Goal: Task Accomplishment & Management: Manage account settings

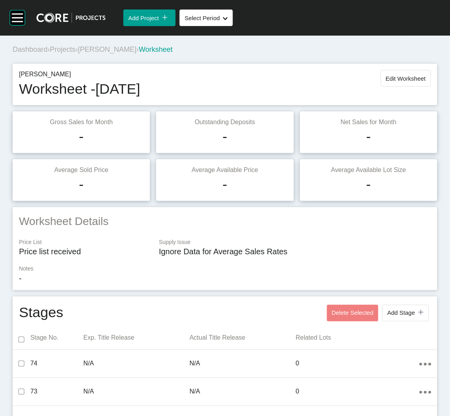
scroll to position [590, 0]
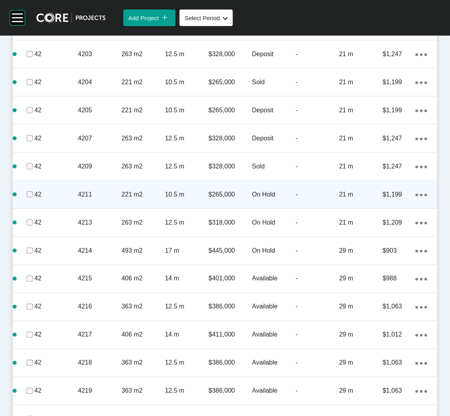
click at [126, 193] on p "221 m2" at bounding box center [142, 194] width 43 height 9
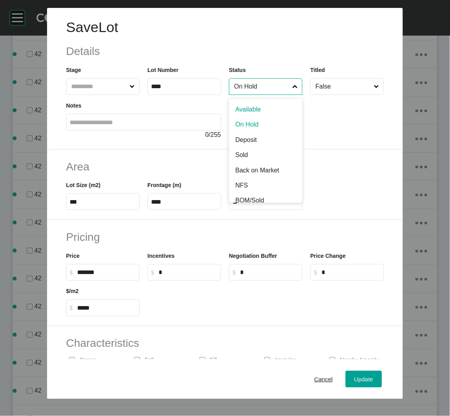
click at [249, 84] on input "On Hold" at bounding box center [261, 87] width 59 height 16
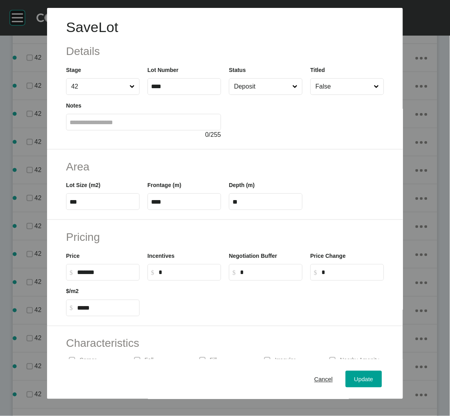
scroll to position [566, 0]
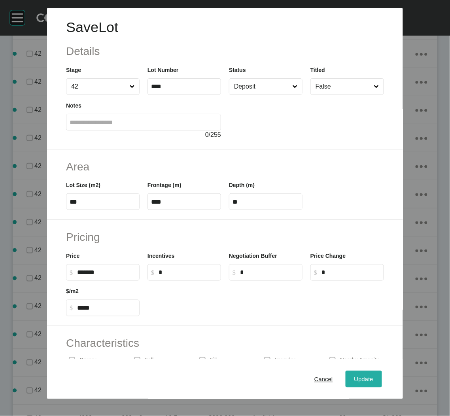
click at [354, 378] on span "Update" at bounding box center [363, 379] width 19 height 7
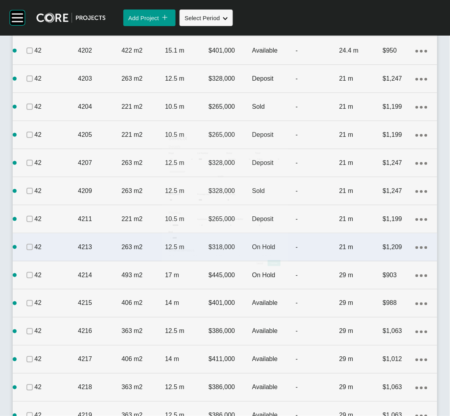
scroll to position [590, 0]
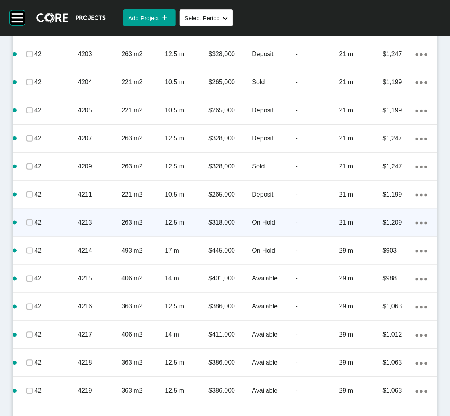
click at [136, 231] on div "263 m2" at bounding box center [142, 222] width 43 height 25
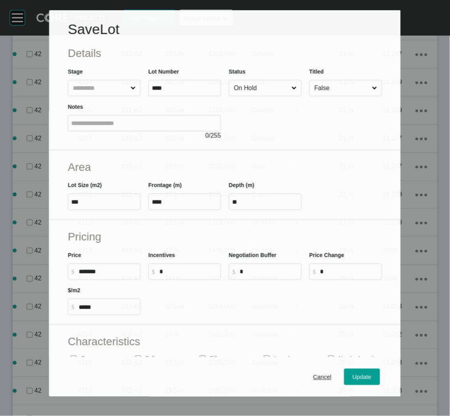
click at [252, 89] on input "On Hold" at bounding box center [261, 88] width 58 height 16
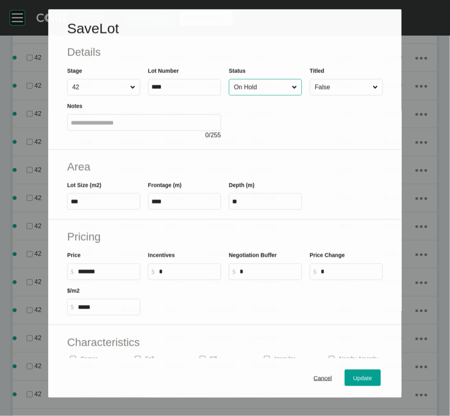
scroll to position [566, 0]
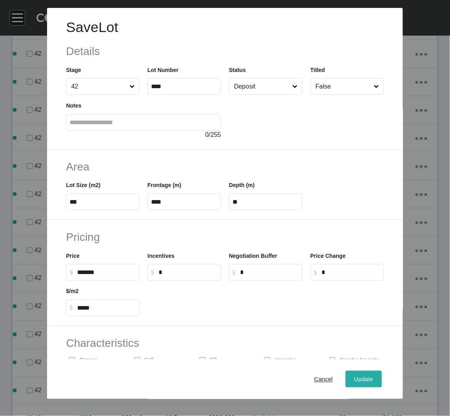
click at [358, 375] on div "Update" at bounding box center [363, 379] width 23 height 11
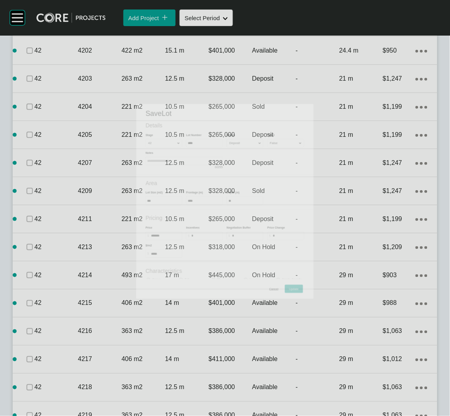
scroll to position [590, 0]
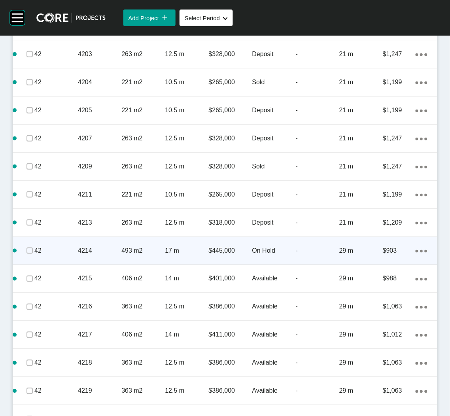
click at [143, 249] on p "493 m2" at bounding box center [142, 250] width 43 height 9
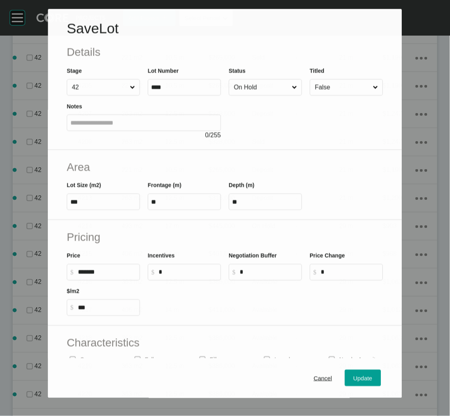
scroll to position [566, 0]
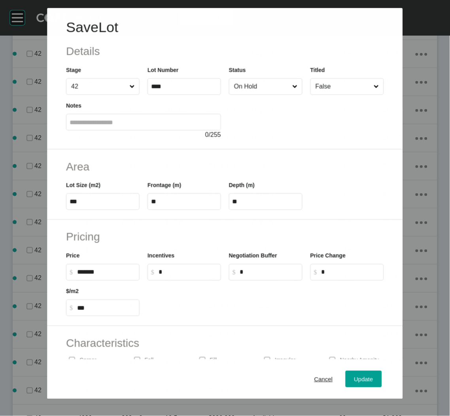
click at [246, 89] on input "On Hold" at bounding box center [261, 87] width 58 height 16
click at [364, 382] on span "Update" at bounding box center [363, 379] width 19 height 7
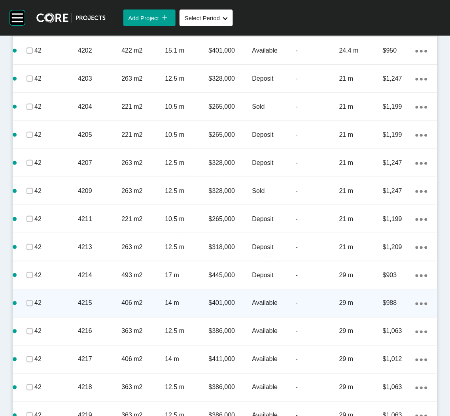
scroll to position [590, 0]
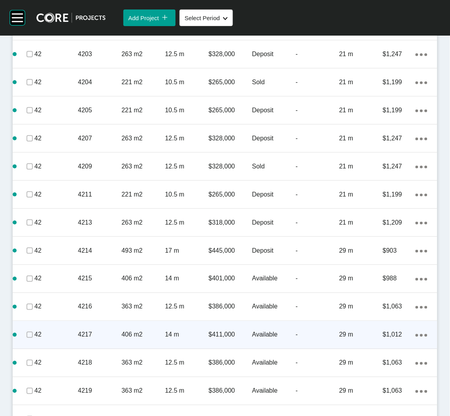
click at [95, 338] on p "4217" at bounding box center [99, 335] width 43 height 9
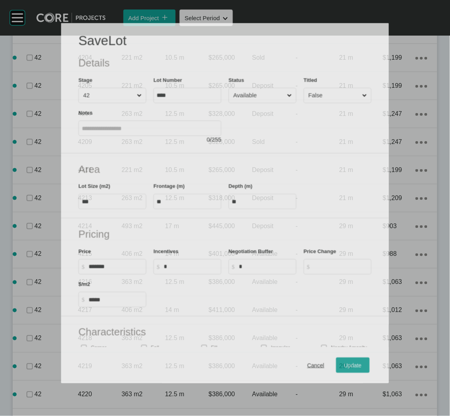
scroll to position [566, 0]
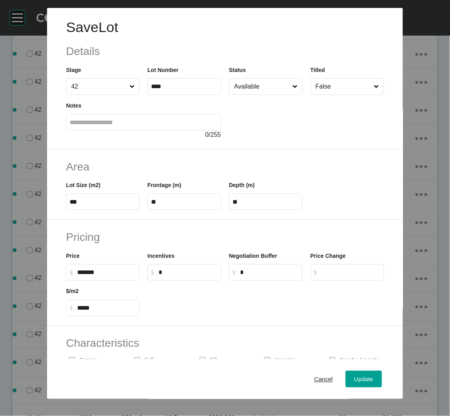
click at [250, 88] on input "Available" at bounding box center [261, 87] width 59 height 16
click at [363, 392] on div "Cancel Update" at bounding box center [225, 379] width 356 height 40
click at [357, 380] on span "Update" at bounding box center [363, 379] width 19 height 7
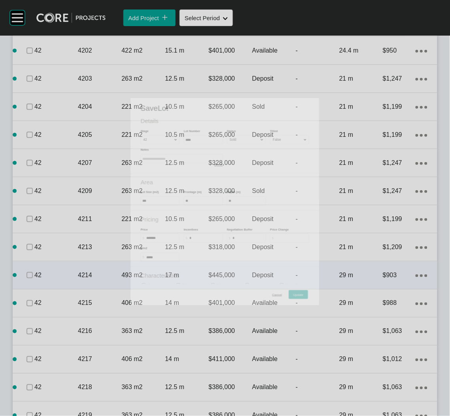
scroll to position [590, 0]
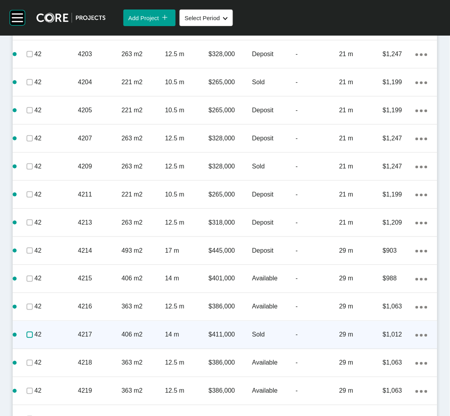
click at [30, 332] on label at bounding box center [29, 335] width 6 height 6
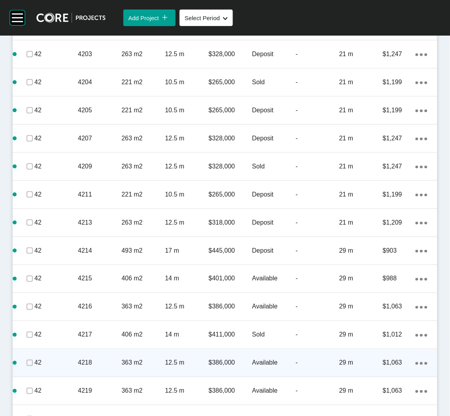
click at [85, 354] on div "4218" at bounding box center [99, 363] width 43 height 25
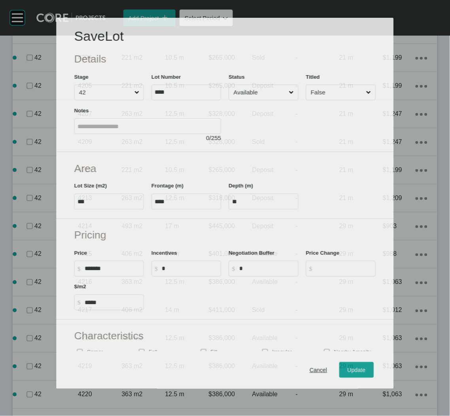
scroll to position [566, 0]
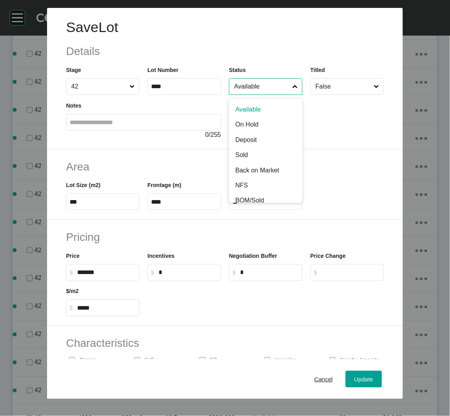
click at [250, 90] on input "Available" at bounding box center [261, 87] width 59 height 16
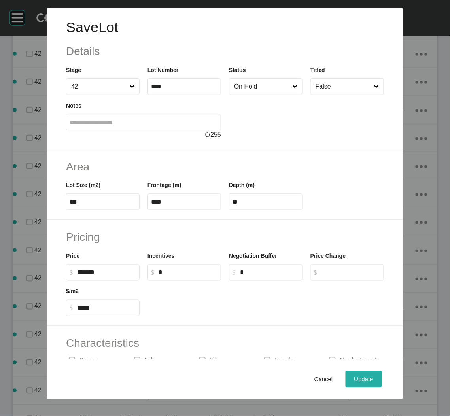
click at [354, 381] on span "Update" at bounding box center [363, 379] width 19 height 7
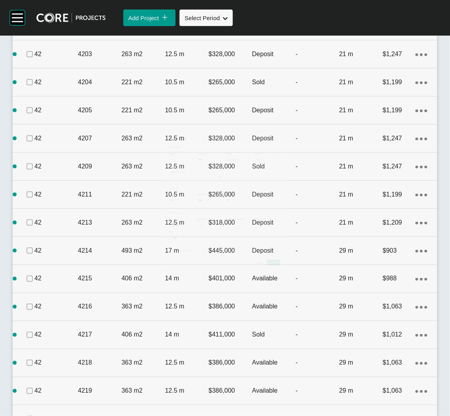
click at [106, 357] on div "4218" at bounding box center [99, 363] width 43 height 25
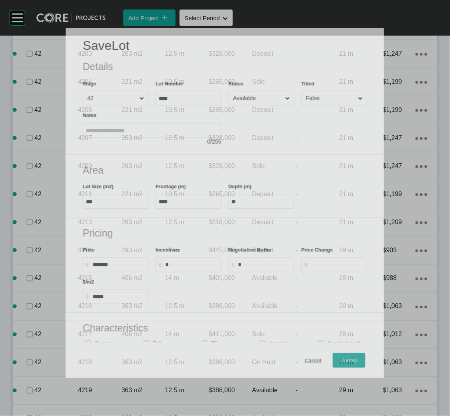
scroll to position [566, 0]
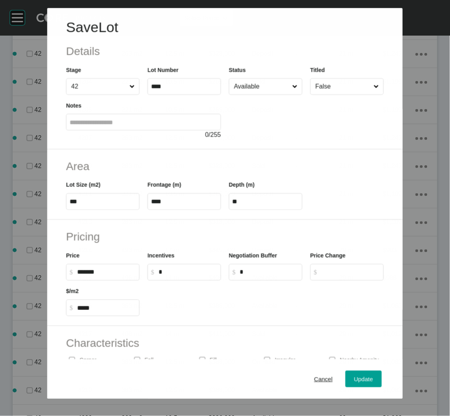
click at [270, 84] on input "Available" at bounding box center [261, 87] width 58 height 16
click at [361, 376] on span "Update" at bounding box center [363, 379] width 19 height 7
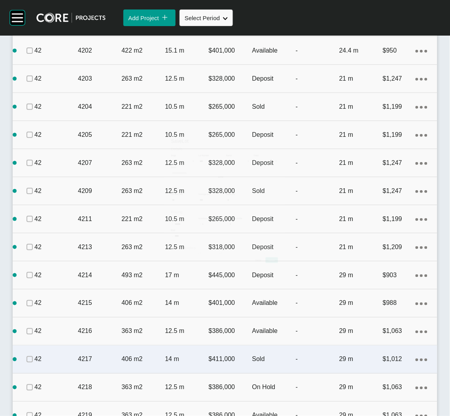
scroll to position [590, 0]
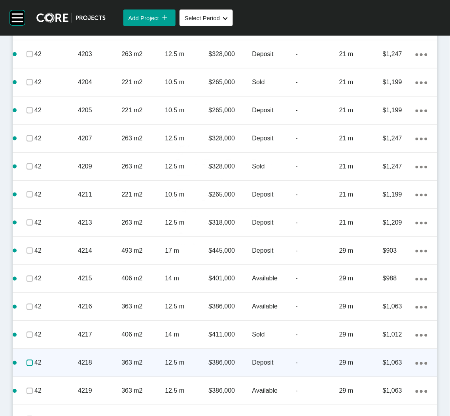
click at [33, 360] on label at bounding box center [29, 363] width 6 height 6
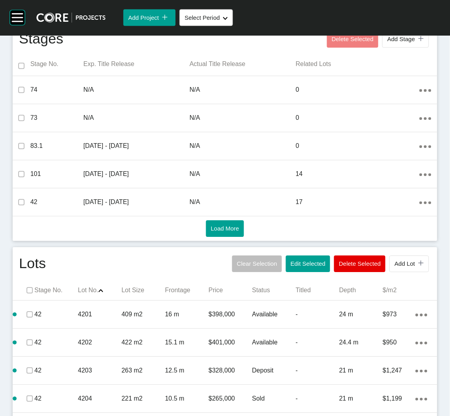
scroll to position [294, 0]
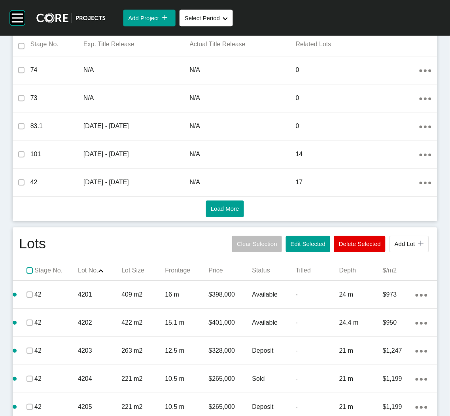
click at [30, 269] on label at bounding box center [29, 270] width 6 height 6
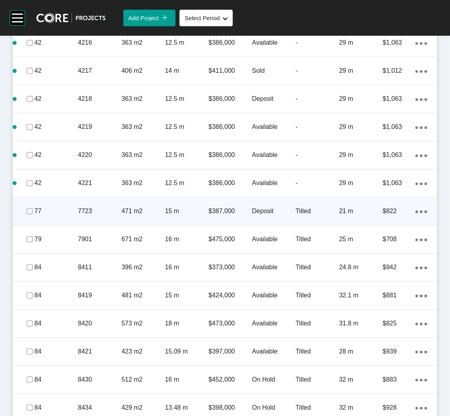
scroll to position [828, 0]
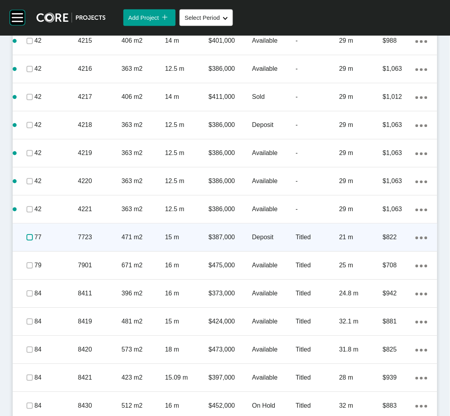
click at [28, 234] on label at bounding box center [29, 237] width 6 height 6
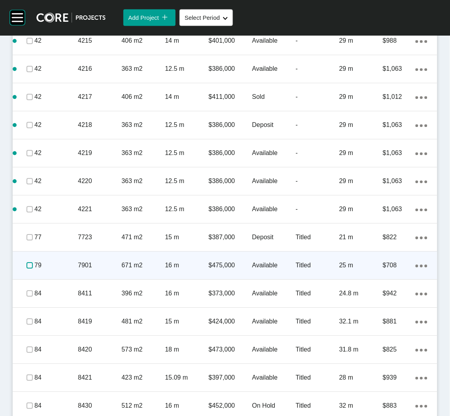
click at [30, 264] on label at bounding box center [29, 266] width 6 height 6
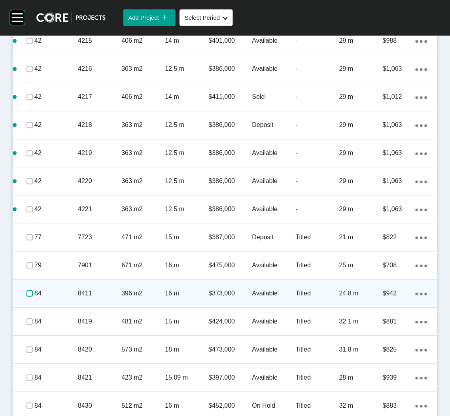
click at [26, 295] on label at bounding box center [29, 294] width 6 height 6
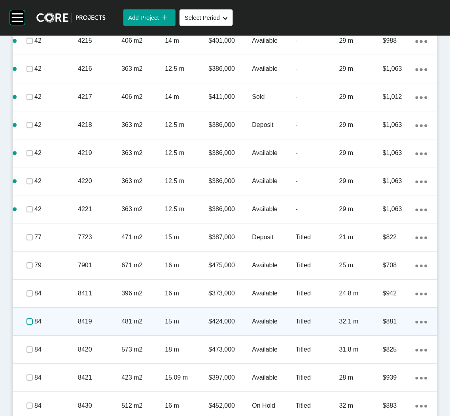
click at [27, 321] on label at bounding box center [29, 322] width 6 height 6
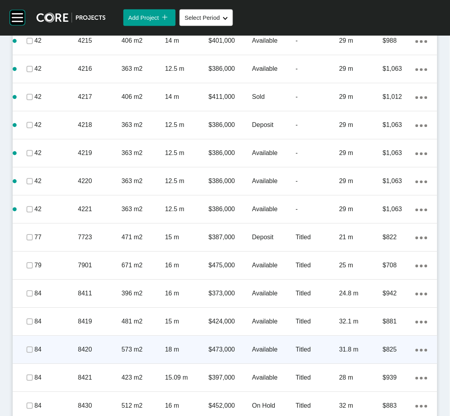
click at [82, 349] on p "8420" at bounding box center [99, 350] width 43 height 9
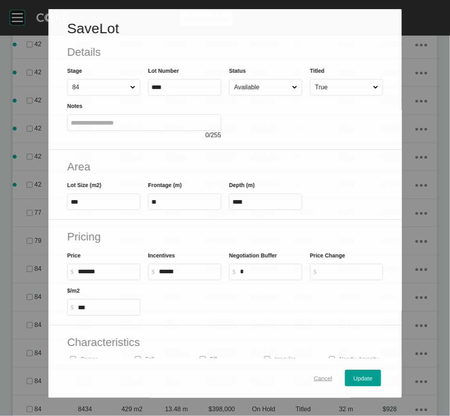
scroll to position [803, 0]
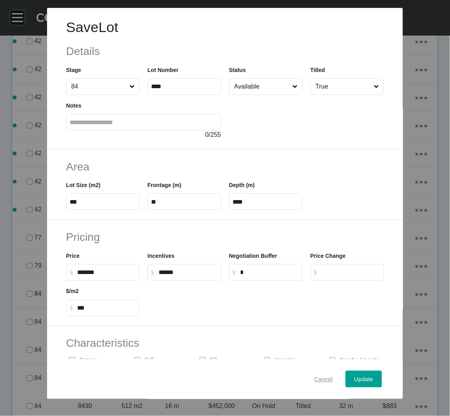
click at [317, 377] on span "Cancel" at bounding box center [323, 379] width 19 height 7
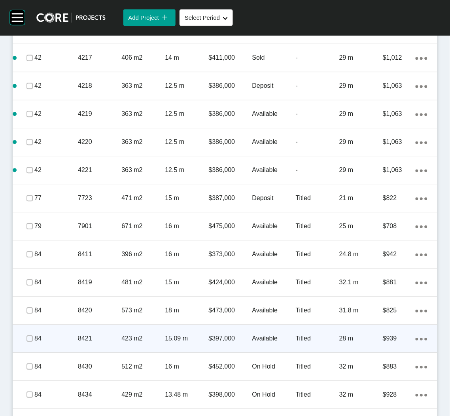
scroll to position [862, 0]
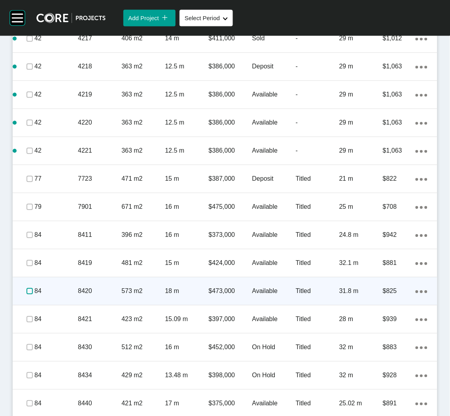
click at [29, 289] on label at bounding box center [29, 291] width 6 height 6
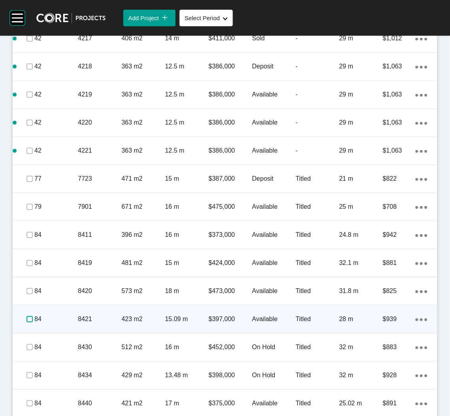
click at [27, 319] on label at bounding box center [29, 319] width 6 height 6
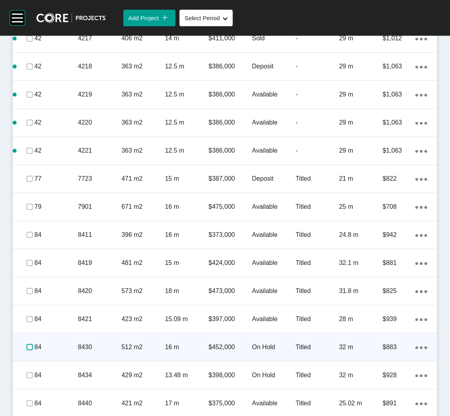
click at [27, 347] on label at bounding box center [29, 347] width 6 height 6
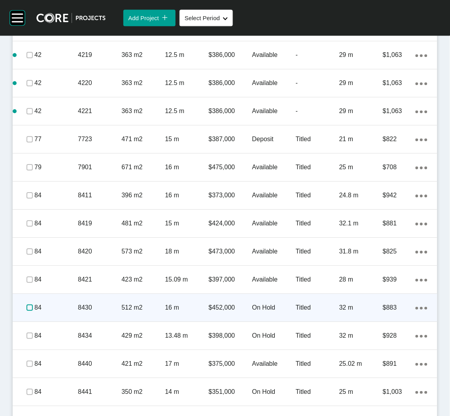
scroll to position [922, 0]
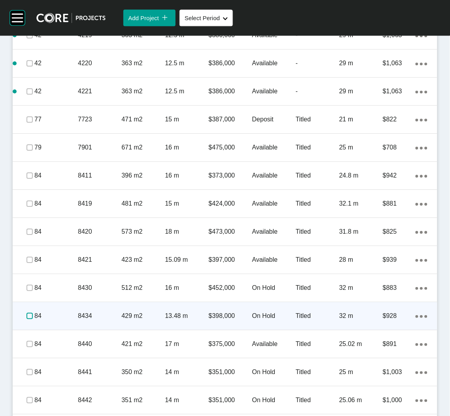
click at [30, 315] on label at bounding box center [29, 316] width 6 height 6
click at [28, 316] on label at bounding box center [29, 316] width 6 height 6
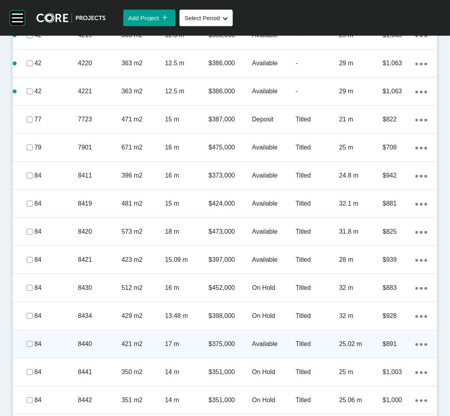
click at [24, 343] on span at bounding box center [30, 344] width 12 height 12
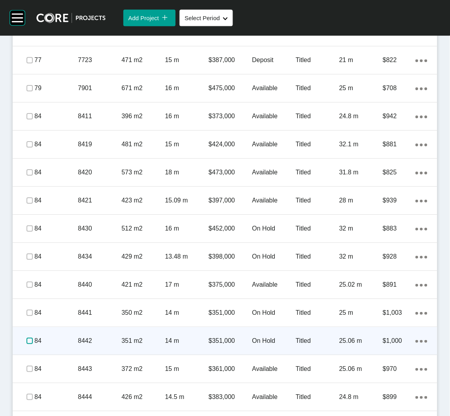
click at [30, 338] on label at bounding box center [29, 341] width 6 height 6
click at [30, 339] on label at bounding box center [29, 341] width 6 height 6
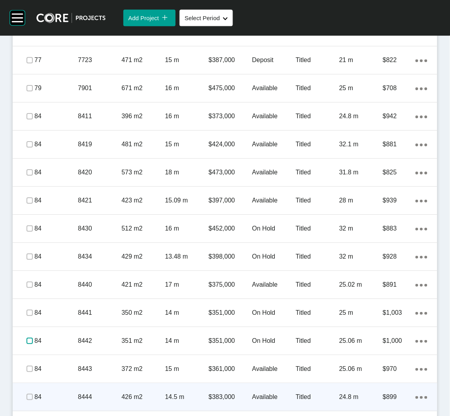
scroll to position [1040, 0]
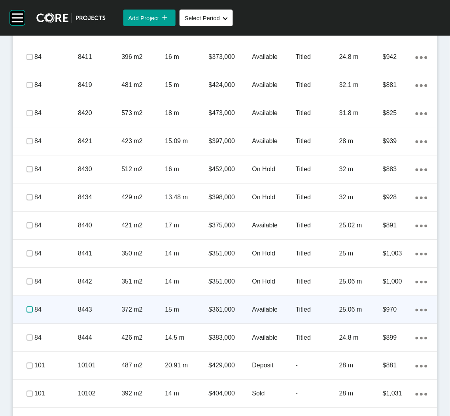
click at [29, 308] on label at bounding box center [29, 309] width 6 height 6
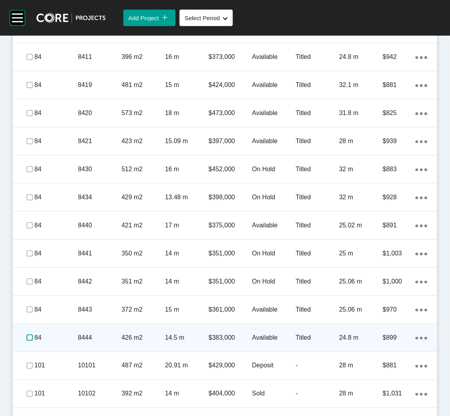
click at [27, 336] on label at bounding box center [29, 337] width 6 height 6
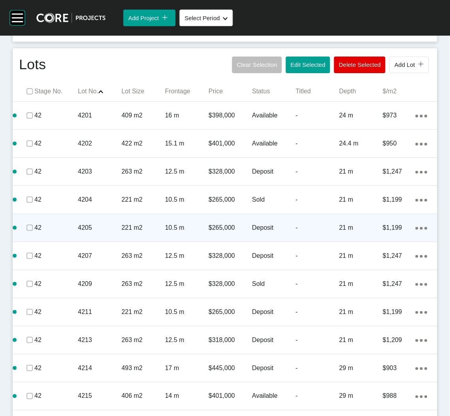
scroll to position [447, 0]
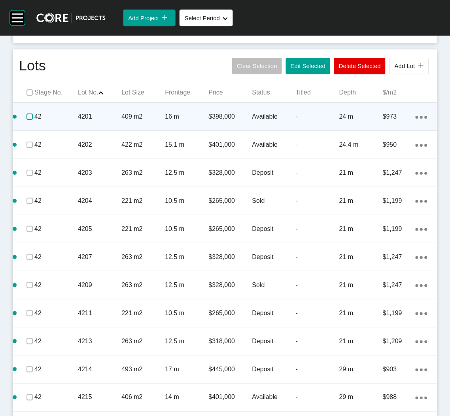
click at [29, 117] on label at bounding box center [29, 116] width 6 height 6
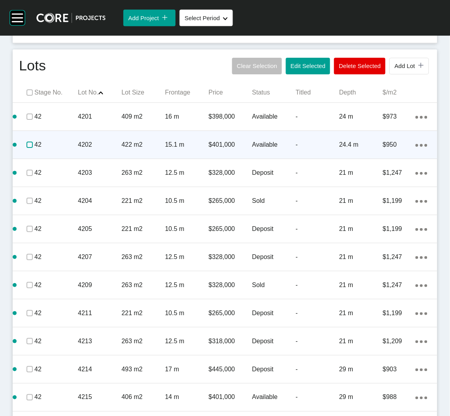
click at [32, 144] on label at bounding box center [29, 145] width 6 height 6
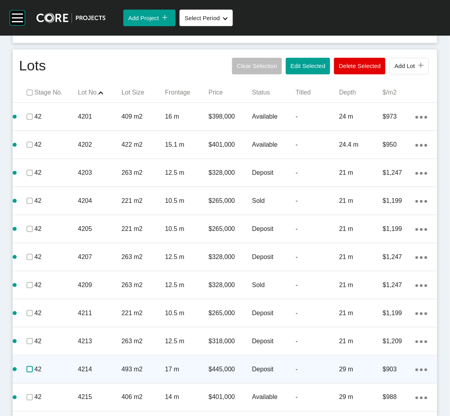
click at [28, 369] on label at bounding box center [29, 369] width 6 height 6
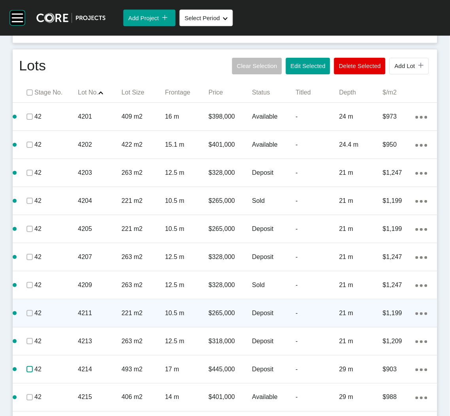
scroll to position [506, 0]
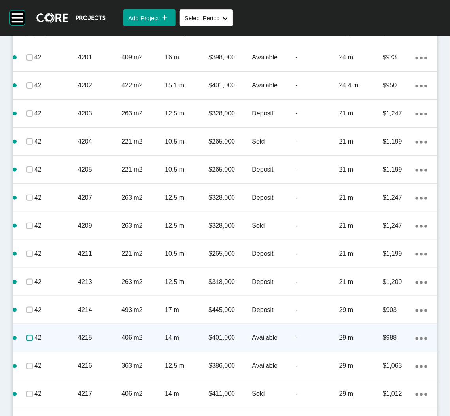
click at [26, 336] on label at bounding box center [29, 338] width 6 height 6
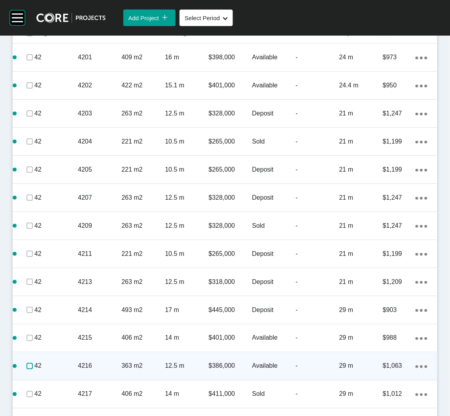
click at [26, 365] on label at bounding box center [29, 366] width 6 height 6
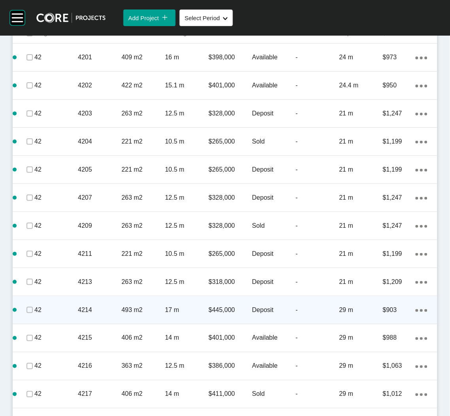
click at [116, 310] on p "4214" at bounding box center [99, 310] width 43 height 9
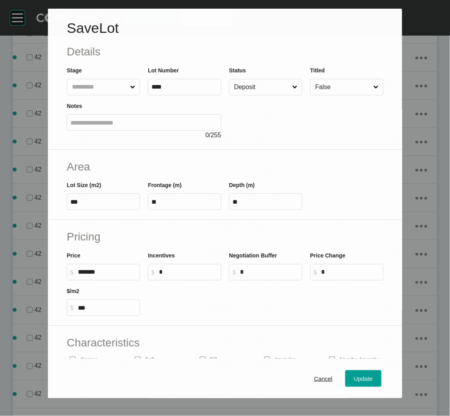
click at [254, 88] on input "Deposit" at bounding box center [261, 87] width 58 height 16
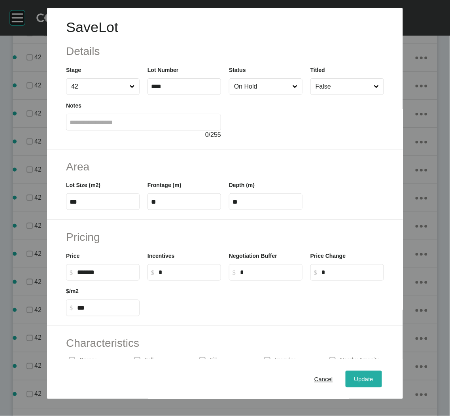
click at [359, 379] on span "Update" at bounding box center [363, 379] width 19 height 7
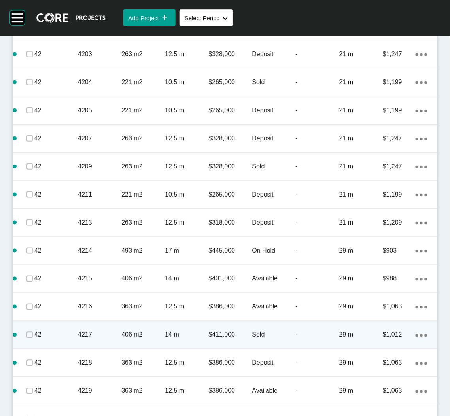
scroll to position [650, 0]
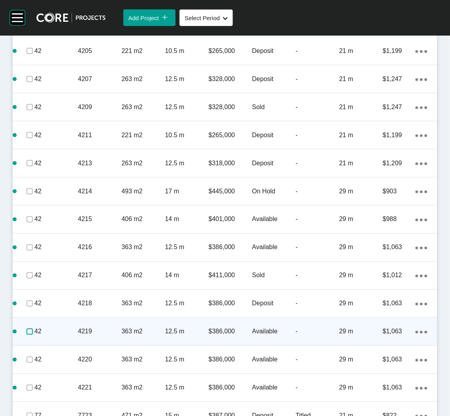
click at [27, 330] on label at bounding box center [29, 332] width 6 height 6
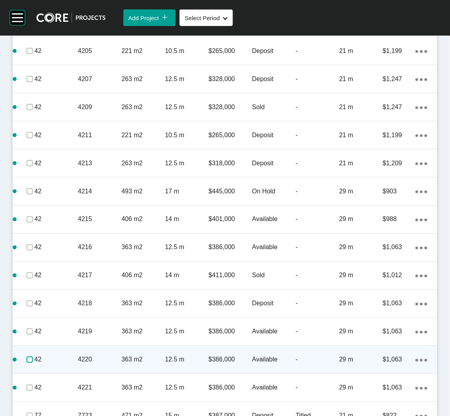
click at [30, 357] on label at bounding box center [29, 360] width 6 height 6
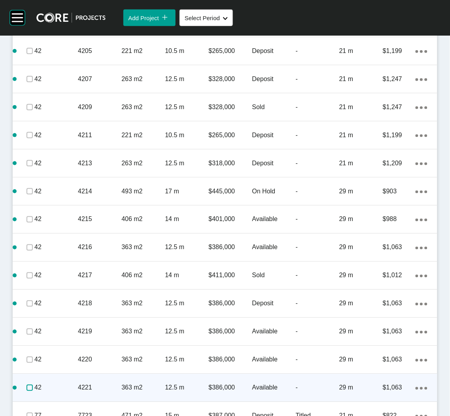
click at [26, 387] on label at bounding box center [29, 388] width 6 height 6
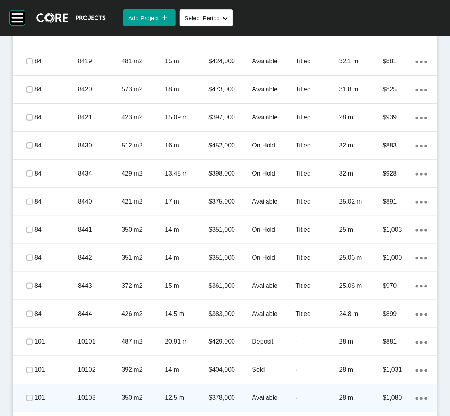
scroll to position [1124, 0]
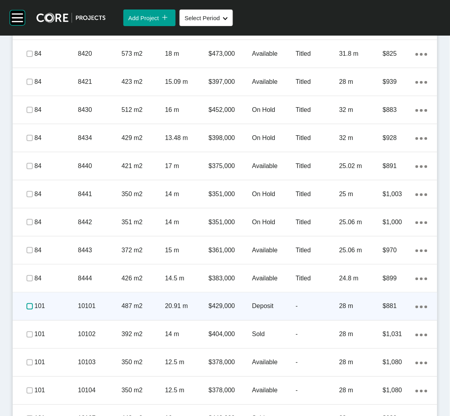
click at [28, 305] on label at bounding box center [29, 306] width 6 height 6
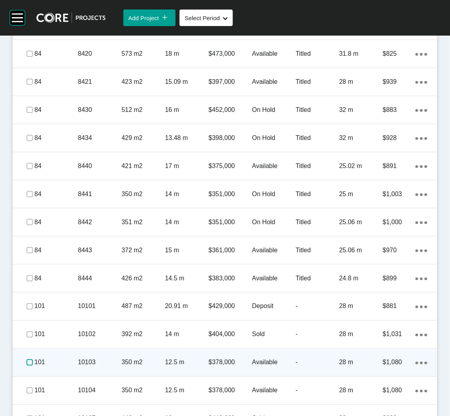
click at [26, 361] on label at bounding box center [29, 362] width 6 height 6
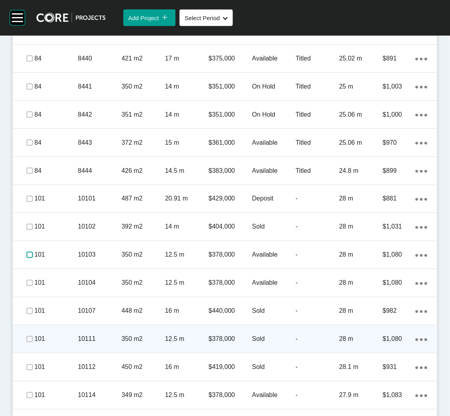
scroll to position [1243, 0]
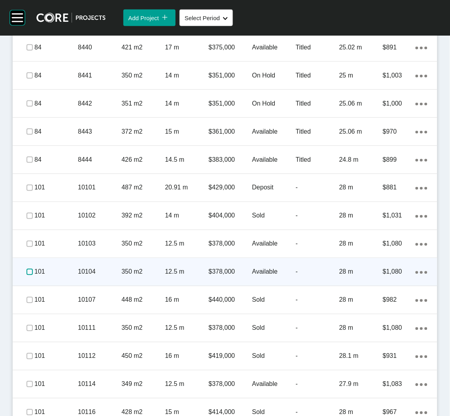
click at [27, 271] on label at bounding box center [29, 272] width 6 height 6
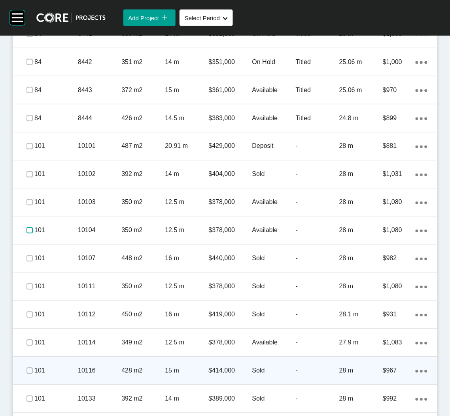
scroll to position [1302, 0]
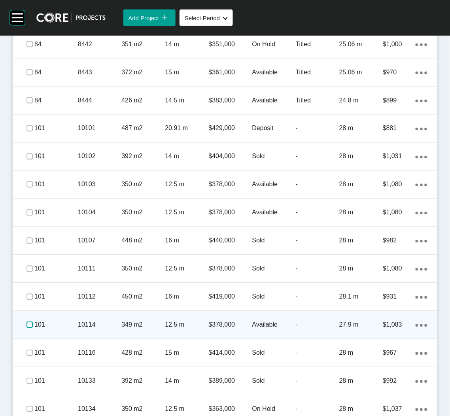
click at [28, 322] on label at bounding box center [29, 325] width 6 height 6
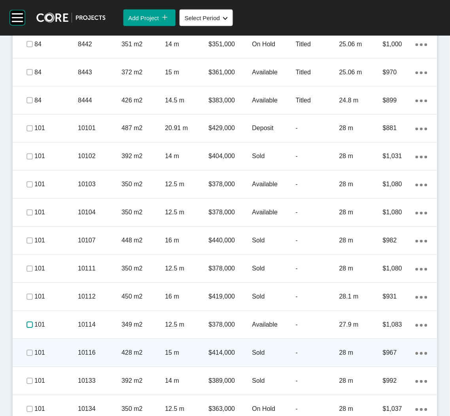
scroll to position [1361, 0]
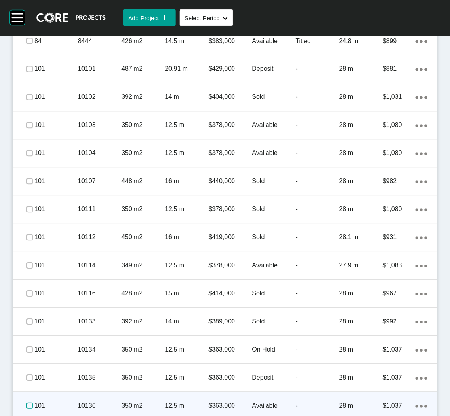
click at [29, 406] on label at bounding box center [29, 406] width 6 height 6
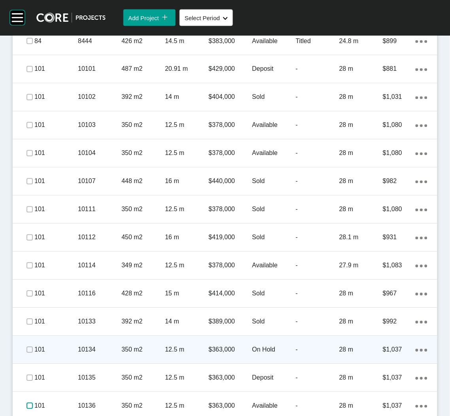
scroll to position [1396, 0]
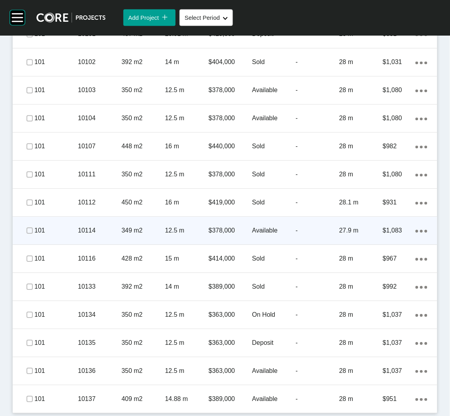
click at [80, 235] on div "10114" at bounding box center [99, 231] width 43 height 25
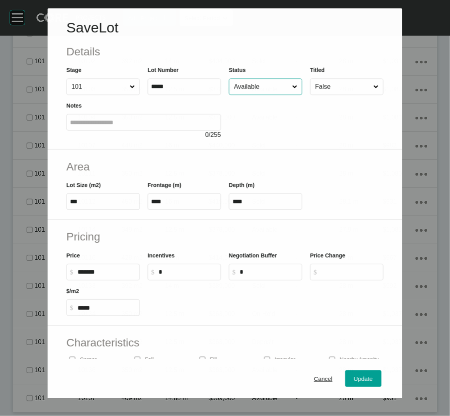
scroll to position [1371, 0]
click at [260, 84] on input "Available" at bounding box center [261, 87] width 58 height 16
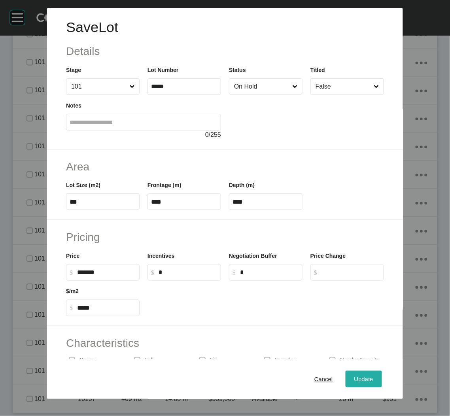
click at [355, 378] on span "Update" at bounding box center [363, 379] width 19 height 7
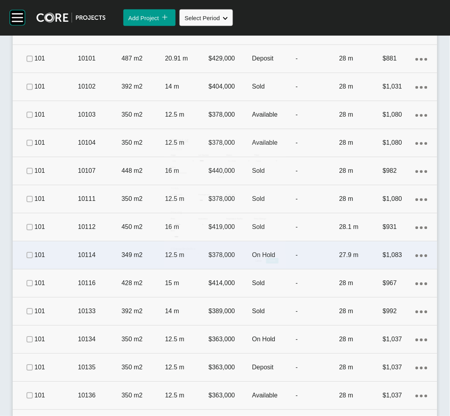
scroll to position [1396, 0]
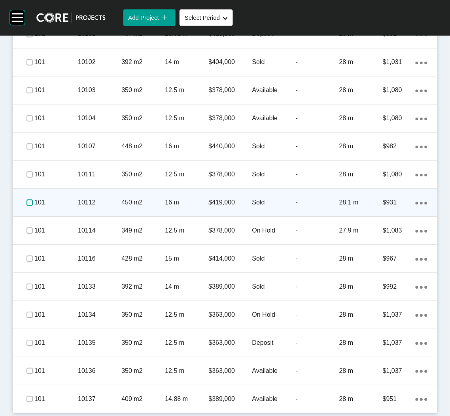
click at [26, 200] on label at bounding box center [29, 203] width 6 height 6
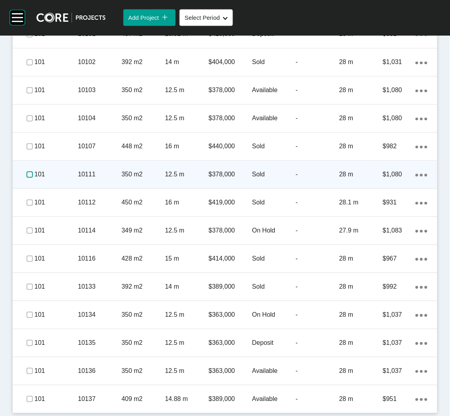
click at [27, 174] on label at bounding box center [29, 175] width 6 height 6
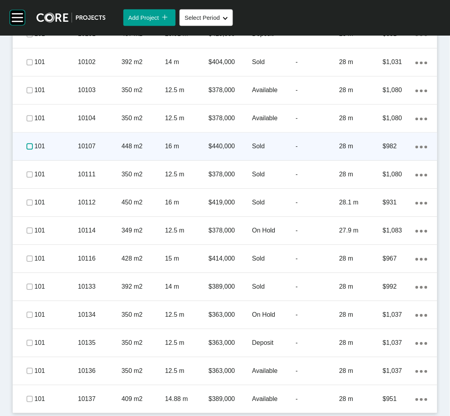
click at [29, 148] on label at bounding box center [29, 147] width 6 height 6
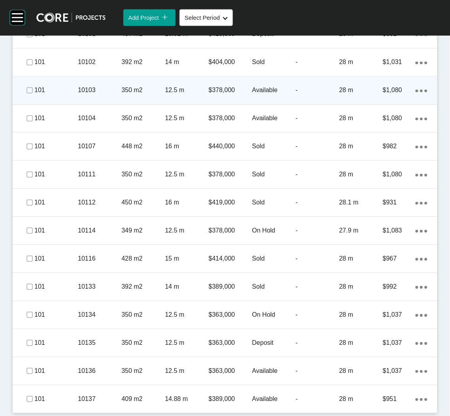
click at [102, 96] on div "10103" at bounding box center [99, 90] width 43 height 25
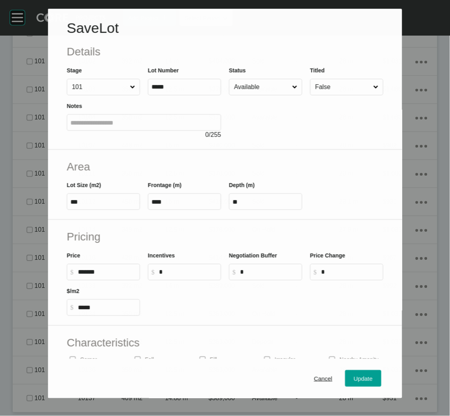
scroll to position [1371, 0]
click at [249, 87] on input "Available" at bounding box center [261, 87] width 58 height 16
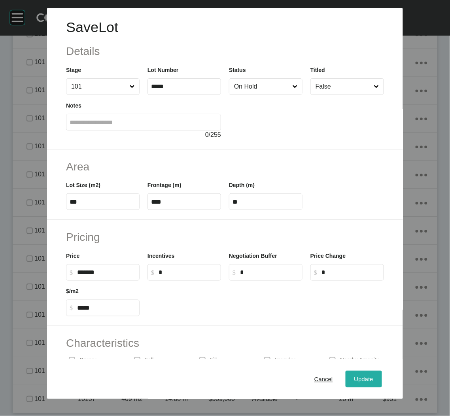
click at [355, 375] on div "Update" at bounding box center [363, 379] width 23 height 11
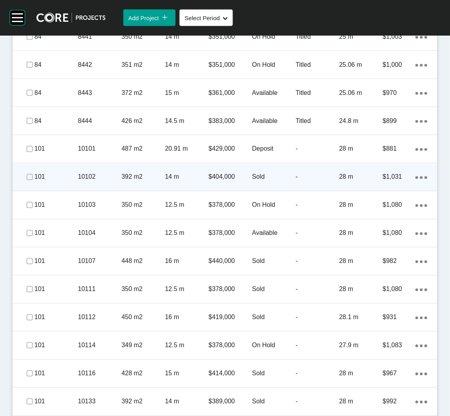
scroll to position [1277, 0]
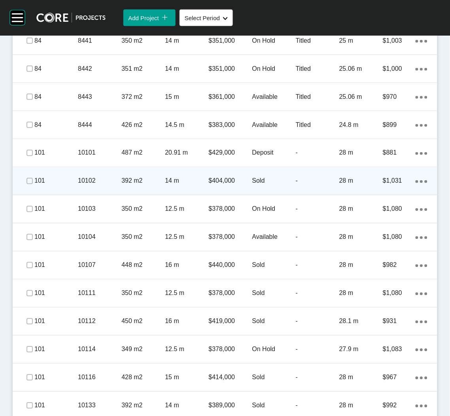
click at [25, 178] on span at bounding box center [30, 181] width 12 height 12
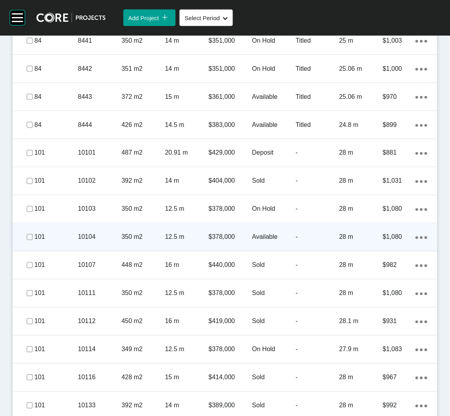
scroll to position [1337, 0]
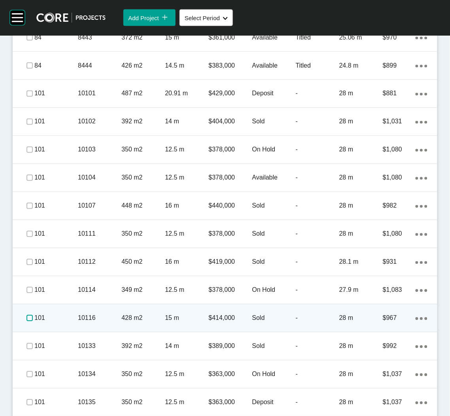
click at [29, 316] on label at bounding box center [29, 318] width 6 height 6
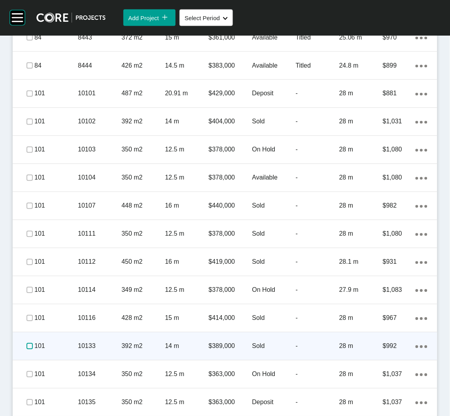
click at [30, 344] on label at bounding box center [29, 346] width 6 height 6
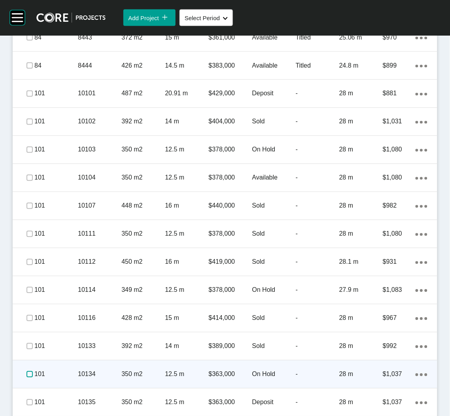
click at [30, 372] on label at bounding box center [29, 374] width 6 height 6
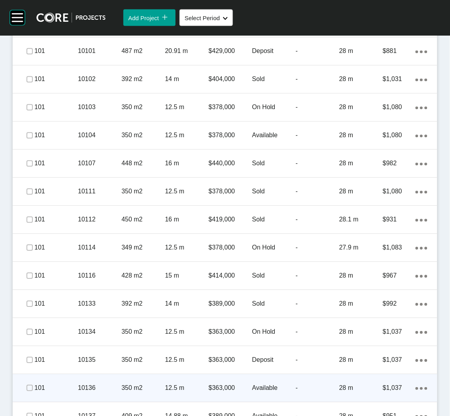
scroll to position [1396, 0]
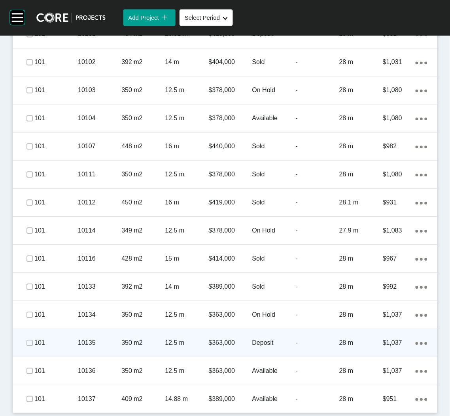
click at [82, 346] on p "10135" at bounding box center [99, 343] width 43 height 9
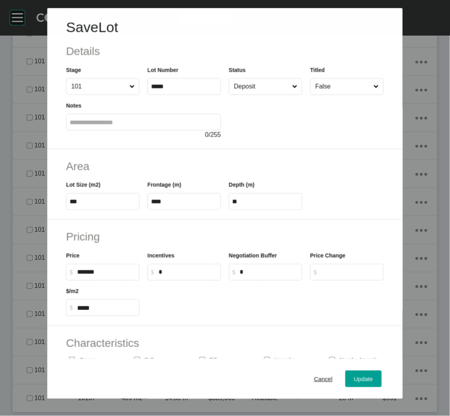
scroll to position [1371, 0]
click at [250, 92] on input "Deposit" at bounding box center [261, 87] width 59 height 16
click at [354, 379] on span "Update" at bounding box center [363, 379] width 19 height 7
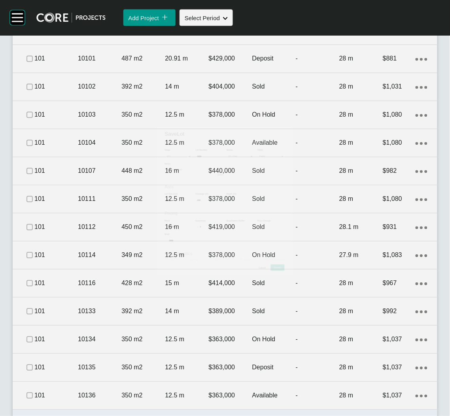
scroll to position [1396, 0]
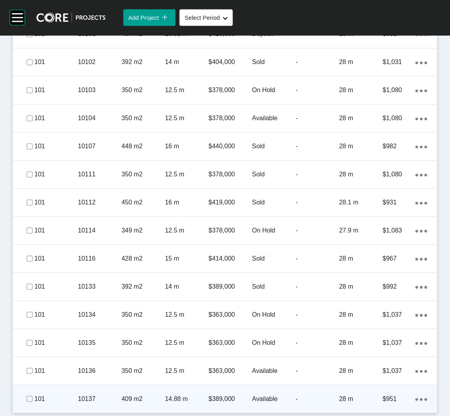
click at [76, 399] on p "101" at bounding box center [55, 399] width 43 height 9
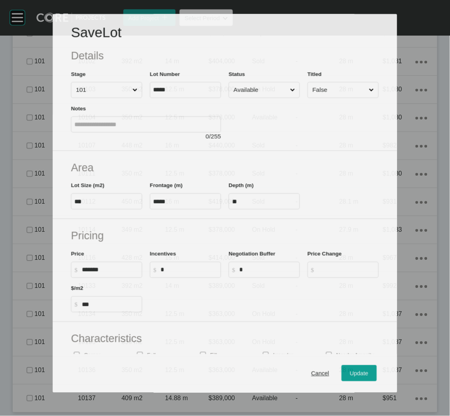
scroll to position [1371, 0]
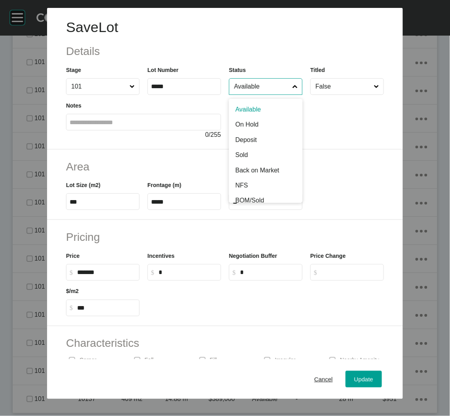
click at [253, 91] on input "Available" at bounding box center [261, 87] width 59 height 16
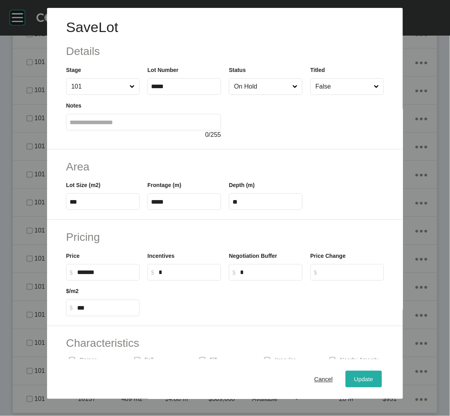
click at [354, 382] on span "Update" at bounding box center [363, 379] width 19 height 7
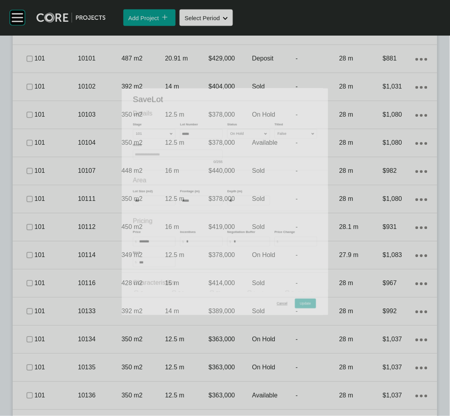
scroll to position [1396, 0]
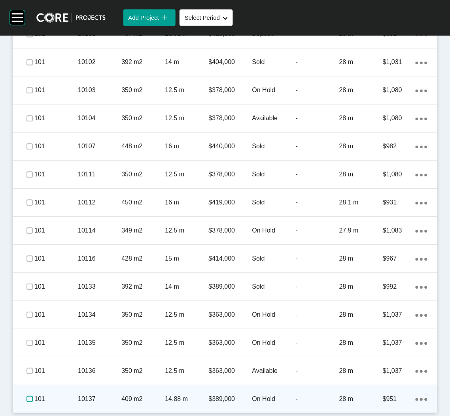
click at [28, 398] on label at bounding box center [29, 399] width 6 height 6
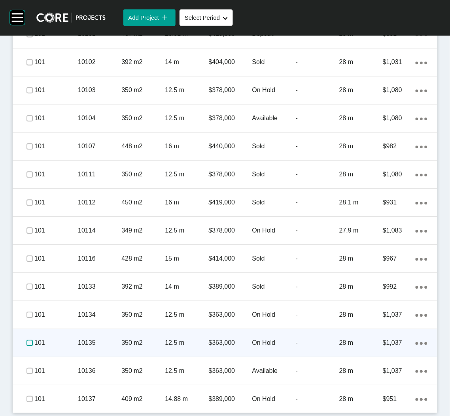
click at [27, 343] on label at bounding box center [29, 343] width 6 height 6
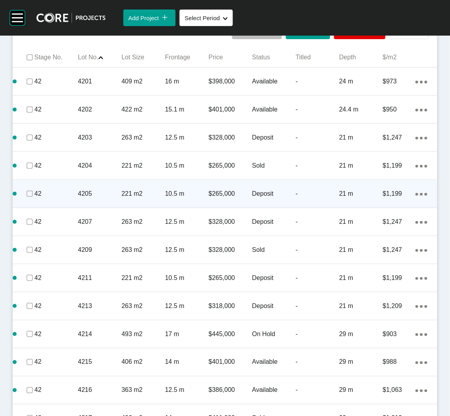
scroll to position [506, 0]
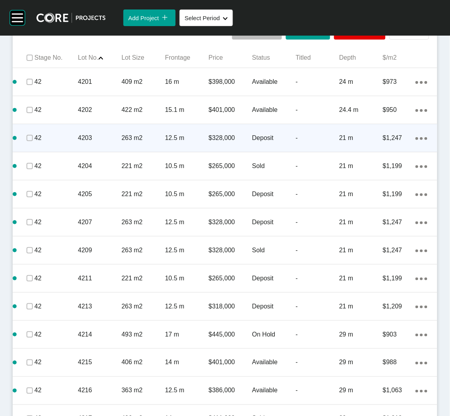
click at [117, 145] on div "4203" at bounding box center [99, 138] width 43 height 25
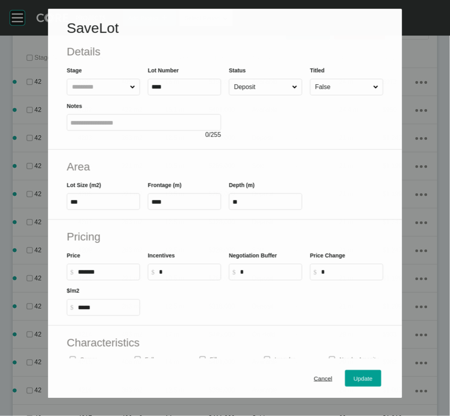
click at [255, 85] on input "Deposit" at bounding box center [261, 87] width 58 height 16
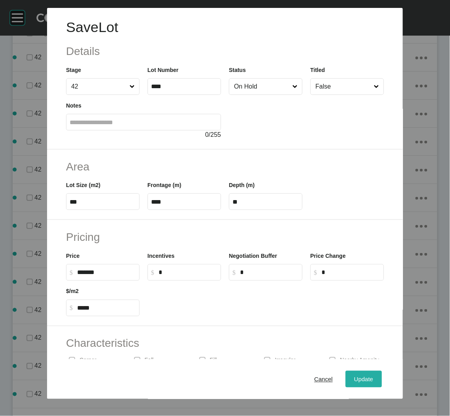
click at [353, 375] on div "Update" at bounding box center [363, 379] width 23 height 11
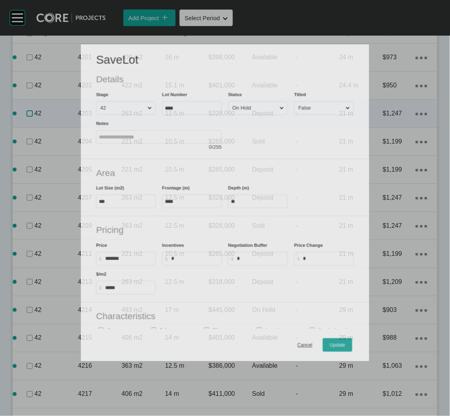
click at [30, 114] on label at bounding box center [29, 113] width 6 height 6
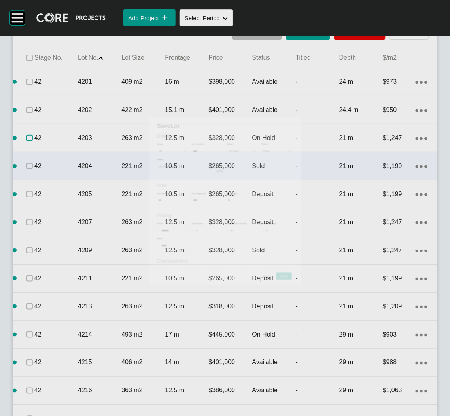
scroll to position [531, 0]
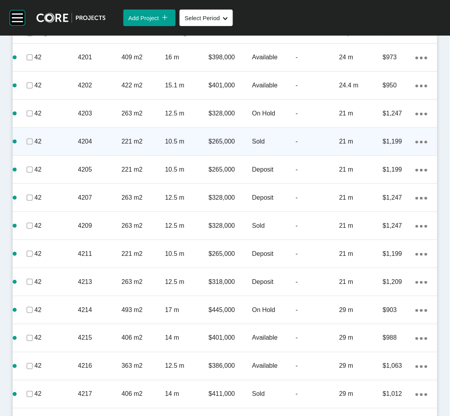
click at [24, 140] on span at bounding box center [30, 142] width 12 height 12
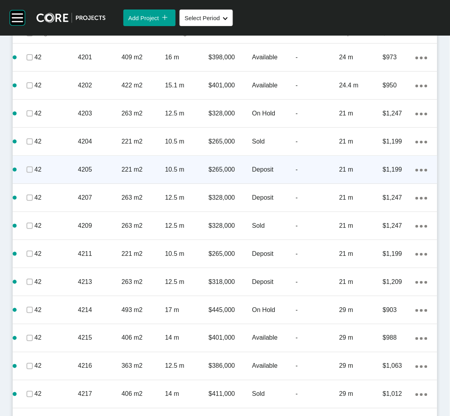
click at [78, 171] on p "4205" at bounding box center [99, 169] width 43 height 9
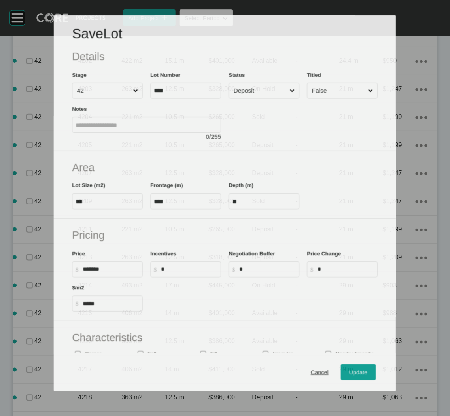
scroll to position [506, 0]
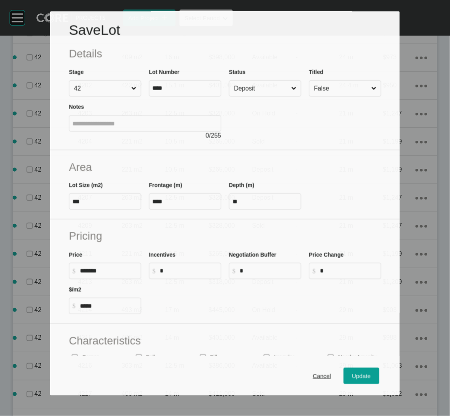
click at [264, 88] on input "Deposit" at bounding box center [260, 88] width 57 height 15
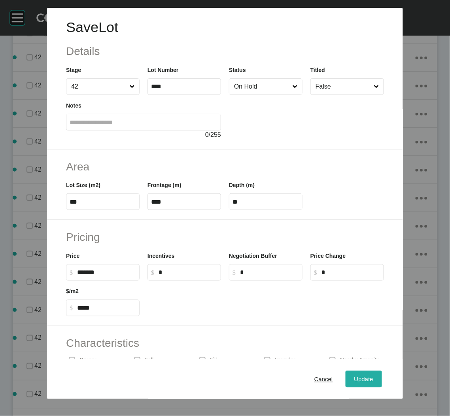
click at [355, 374] on div "Update" at bounding box center [363, 379] width 23 height 11
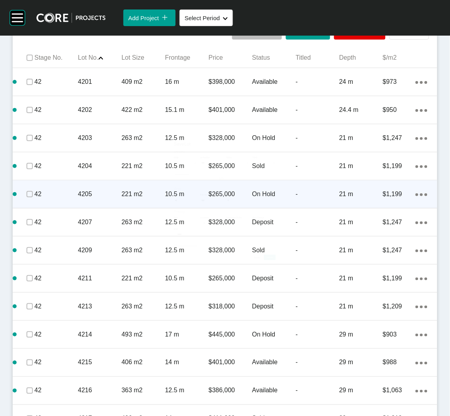
scroll to position [531, 0]
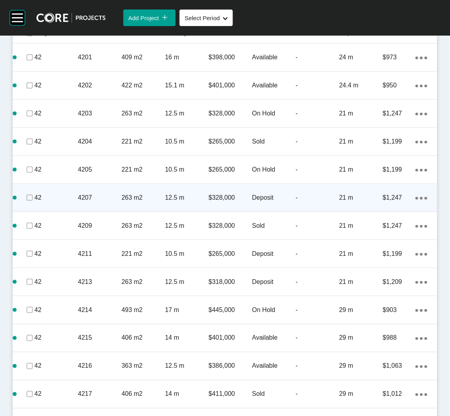
click at [150, 211] on div "42 4207 263 m2 12.5 m $328,000 Deposit - 21 m $1,247 Action Menu Dots Copy 6 Cr…" at bounding box center [225, 198] width 425 height 28
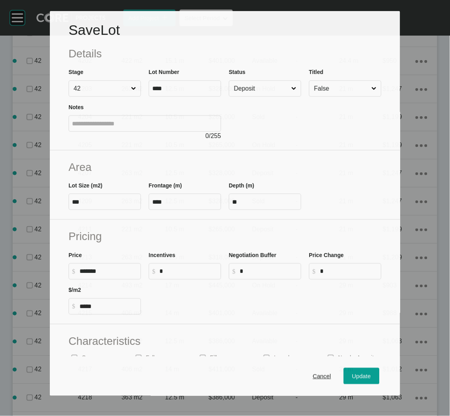
scroll to position [506, 0]
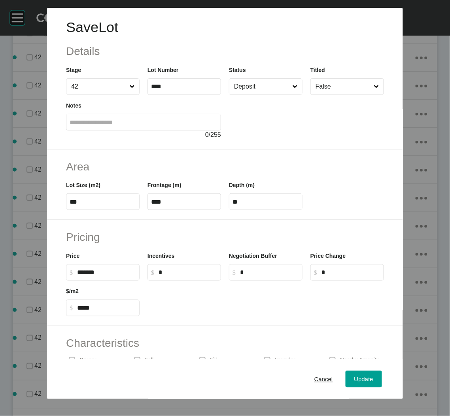
click at [243, 95] on div at bounding box center [306, 117] width 155 height 45
click at [243, 87] on input "Deposit" at bounding box center [261, 87] width 59 height 16
click at [354, 377] on span "Update" at bounding box center [363, 379] width 19 height 7
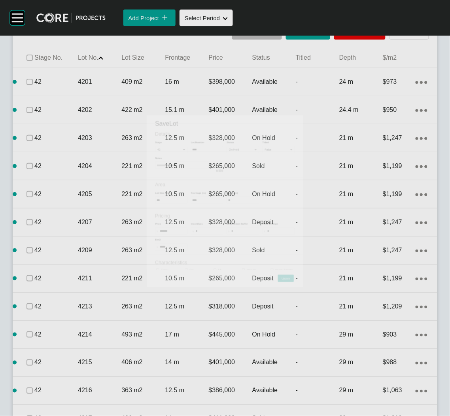
scroll to position [531, 0]
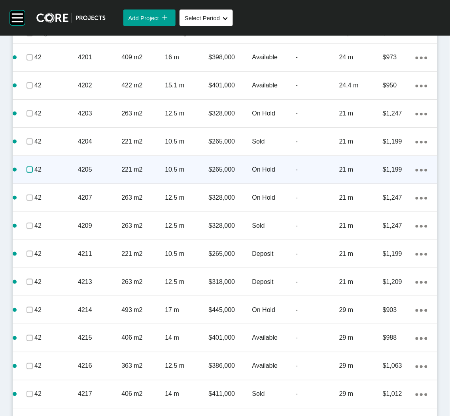
click at [26, 169] on label at bounding box center [29, 169] width 6 height 6
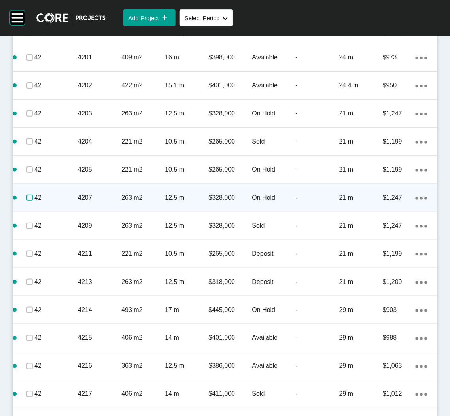
click at [26, 195] on label at bounding box center [29, 198] width 6 height 6
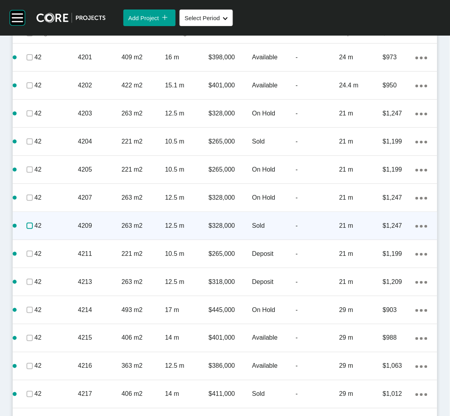
click at [28, 224] on label at bounding box center [29, 226] width 6 height 6
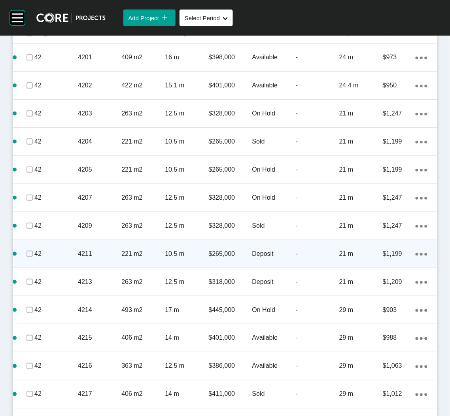
click at [90, 259] on div "4211" at bounding box center [99, 254] width 43 height 25
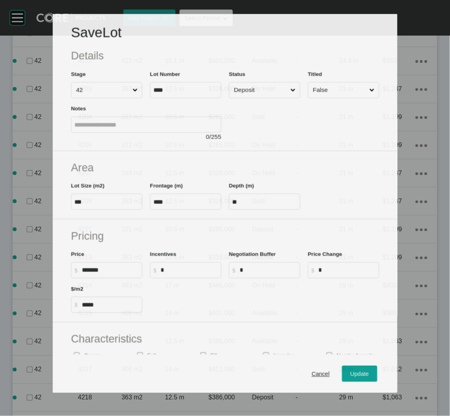
scroll to position [506, 0]
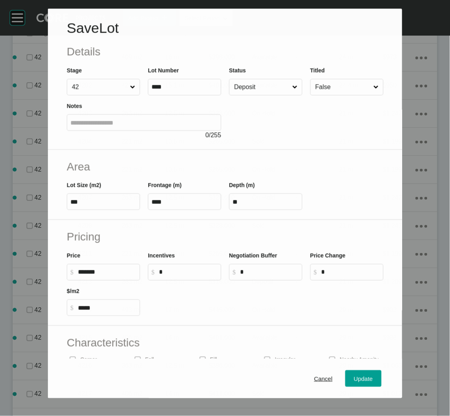
click at [273, 95] on div at bounding box center [306, 117] width 155 height 44
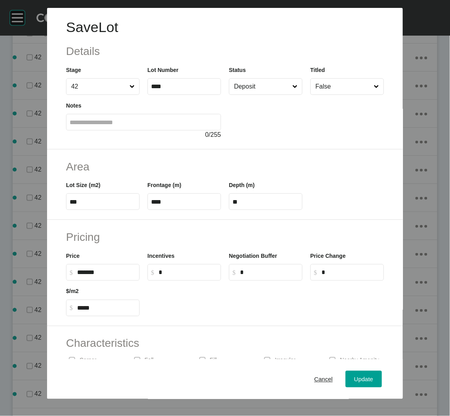
click at [254, 98] on div at bounding box center [306, 117] width 155 height 45
click at [254, 91] on input "Deposit" at bounding box center [261, 87] width 59 height 16
click at [360, 374] on div "Update" at bounding box center [363, 379] width 23 height 11
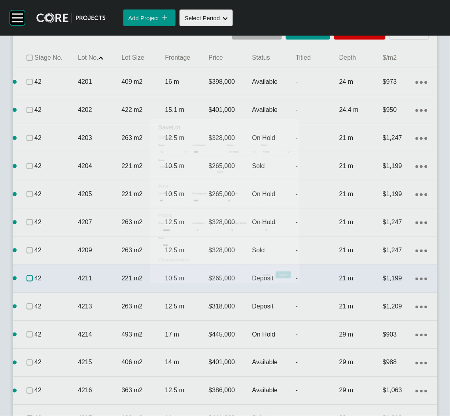
click at [29, 275] on label at bounding box center [29, 278] width 6 height 6
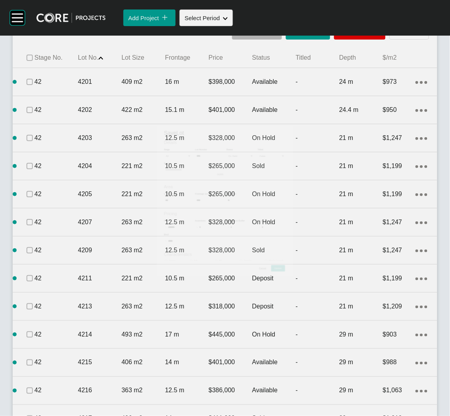
click at [100, 302] on p "4213" at bounding box center [99, 306] width 43 height 9
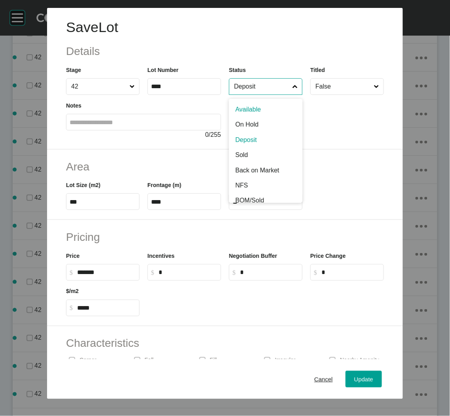
click at [238, 88] on input "Deposit" at bounding box center [261, 87] width 59 height 16
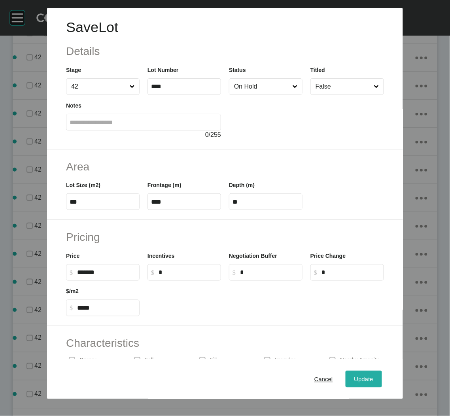
click at [354, 382] on span "Update" at bounding box center [363, 379] width 19 height 7
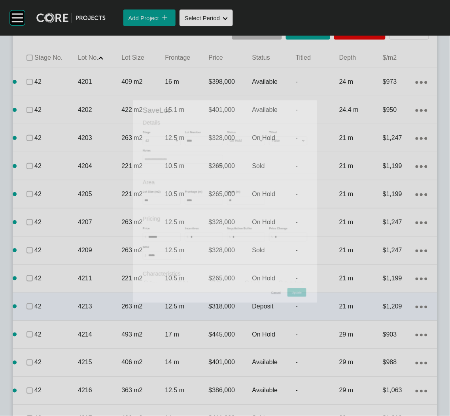
scroll to position [531, 0]
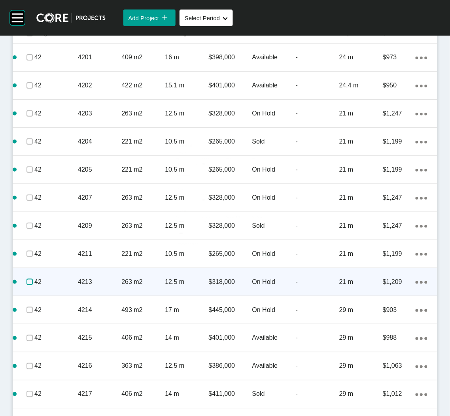
click at [28, 282] on label at bounding box center [29, 282] width 6 height 6
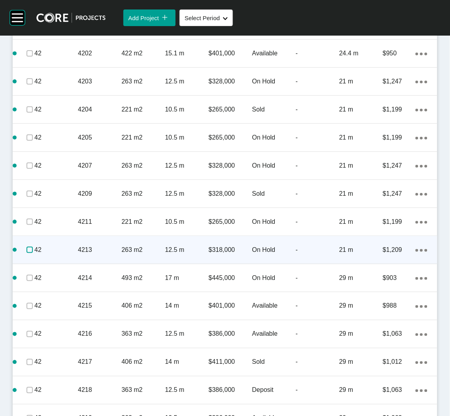
scroll to position [590, 0]
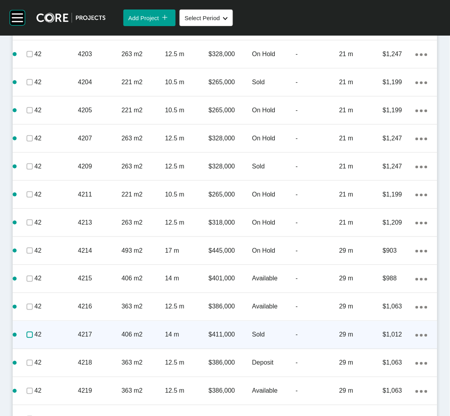
click at [26, 332] on label at bounding box center [29, 335] width 6 height 6
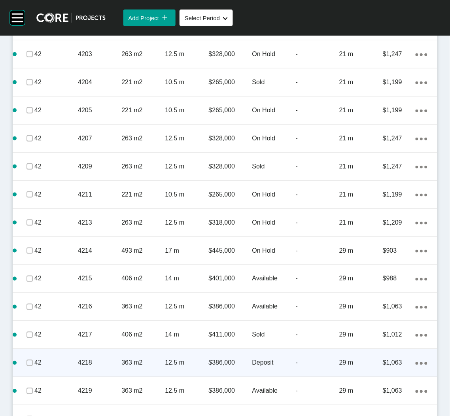
click at [87, 363] on p "4218" at bounding box center [99, 363] width 43 height 9
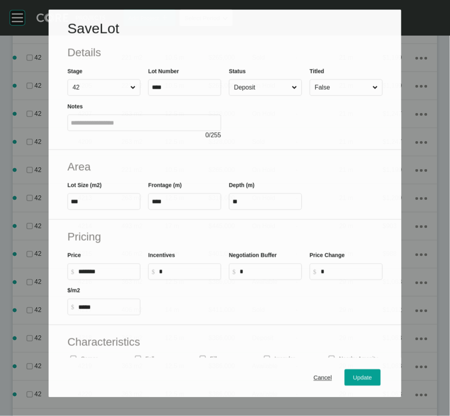
scroll to position [566, 0]
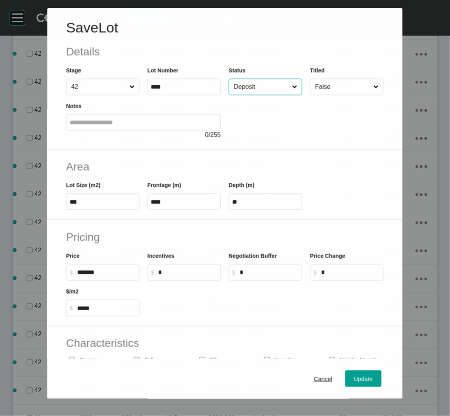
click at [246, 89] on input "Deposit" at bounding box center [261, 87] width 58 height 16
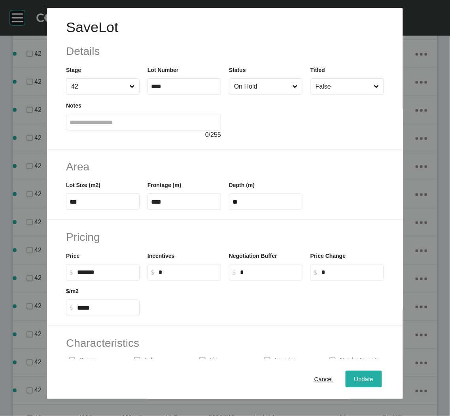
click at [346, 377] on button "Update" at bounding box center [364, 379] width 36 height 17
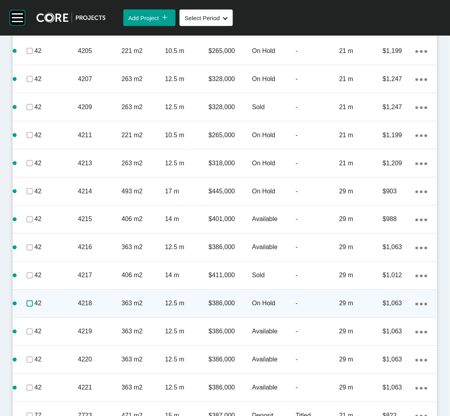
click at [29, 302] on label at bounding box center [29, 303] width 6 height 6
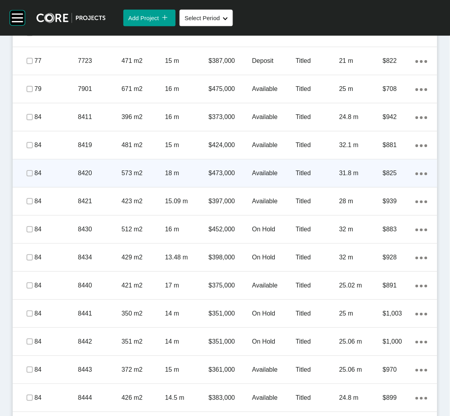
scroll to position [1006, 0]
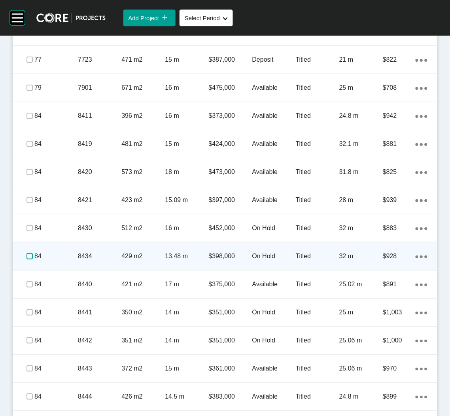
click at [26, 255] on label at bounding box center [29, 256] width 6 height 6
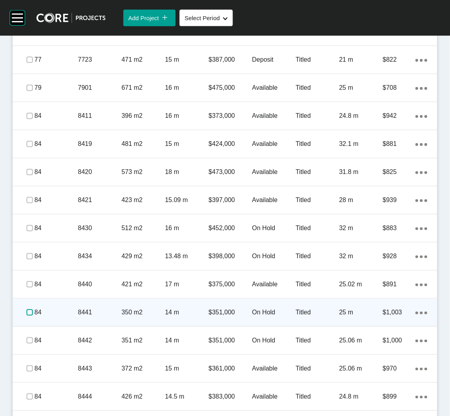
click at [28, 314] on label at bounding box center [29, 312] width 6 height 6
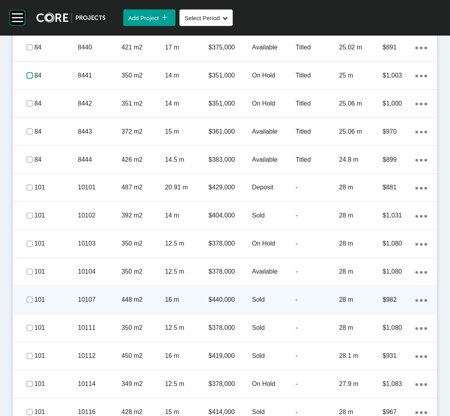
scroll to position [1124, 0]
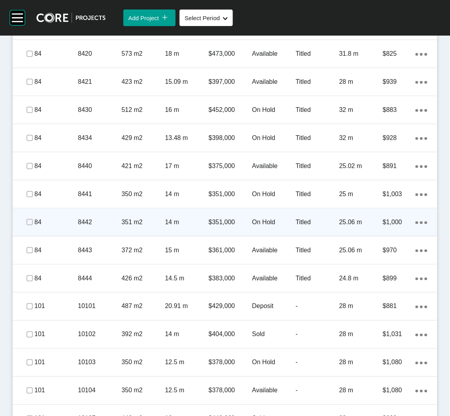
click at [87, 224] on p "8442" at bounding box center [99, 222] width 43 height 9
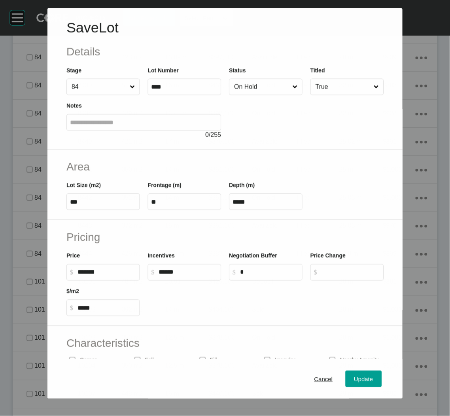
scroll to position [1100, 0]
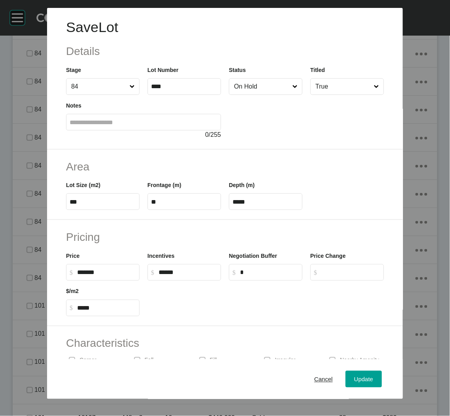
click at [279, 83] on input "On Hold" at bounding box center [261, 87] width 59 height 16
click at [359, 382] on span "Update" at bounding box center [363, 379] width 19 height 7
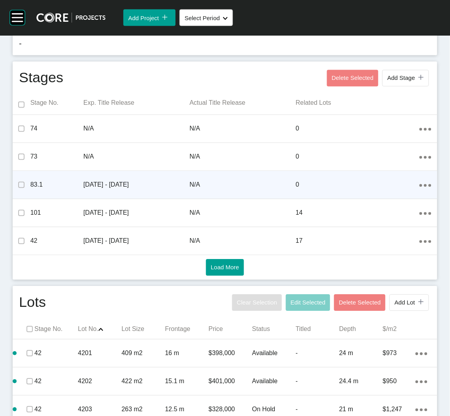
scroll to position [0, 0]
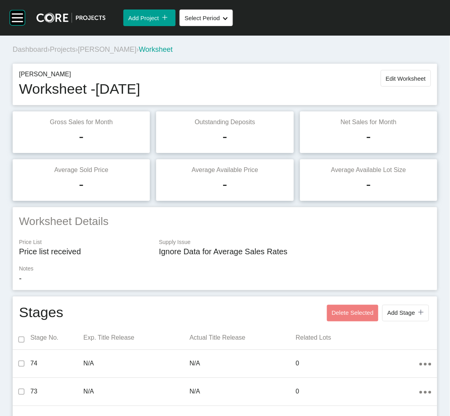
click at [65, 43] on div "Dashboard › Projects › [PERSON_NAME] › Worksheet" at bounding box center [227, 50] width 428 height 22
click at [65, 48] on span "Projects" at bounding box center [63, 49] width 26 height 8
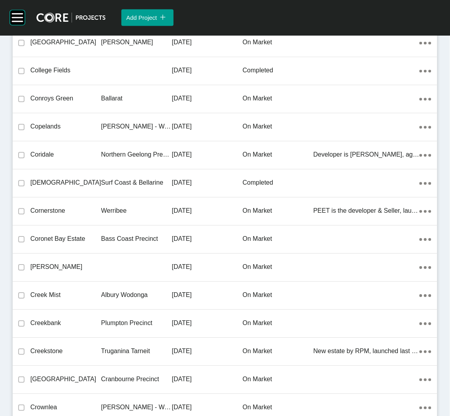
scroll to position [6629, 0]
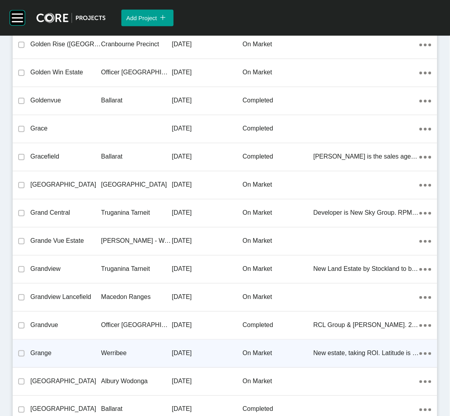
click at [152, 352] on p "Werribee" at bounding box center [136, 353] width 71 height 9
click at [152, 352] on div "Group 2 Created with Sketch. . Add Project icon/tick copy 11 Created with Sketc…" at bounding box center [225, 208] width 450 height 416
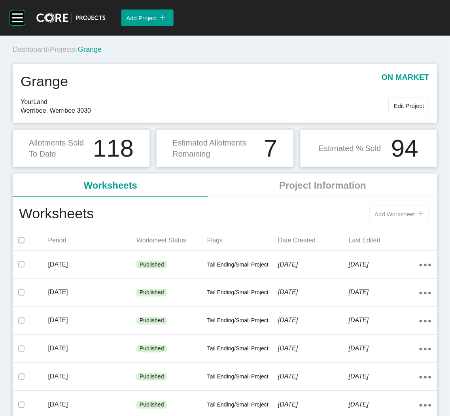
click at [375, 213] on span "Add Worksheet" at bounding box center [395, 214] width 40 height 7
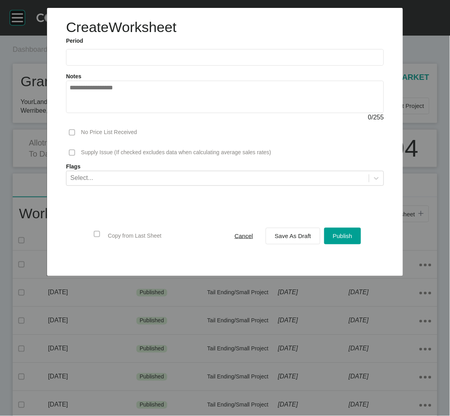
click at [142, 50] on label at bounding box center [225, 57] width 318 height 17
click at [142, 54] on input "text" at bounding box center [225, 57] width 311 height 7
click at [110, 113] on li "Aug" at bounding box center [107, 114] width 26 height 13
type input "**********"
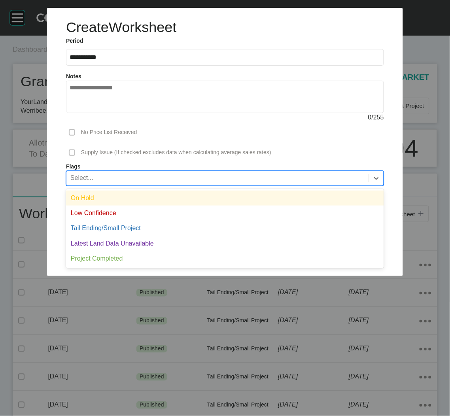
click at [157, 184] on div "Select..." at bounding box center [217, 177] width 302 height 13
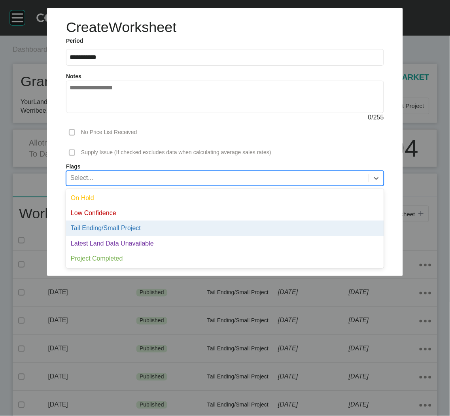
click at [144, 226] on div "Tail Ending/Small Project" at bounding box center [225, 228] width 318 height 15
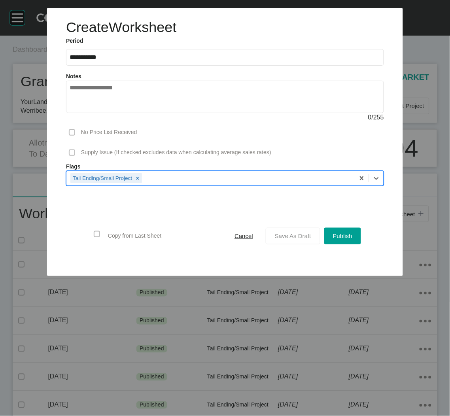
click at [289, 242] on button "Save As Draft" at bounding box center [293, 236] width 55 height 17
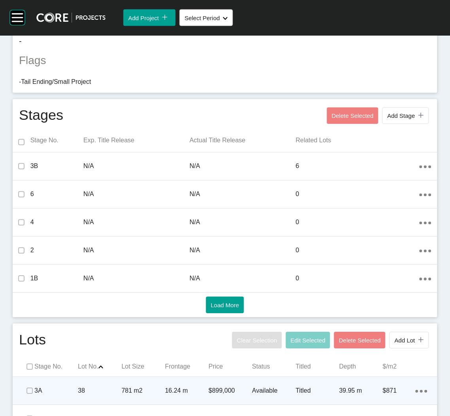
scroll to position [398, 0]
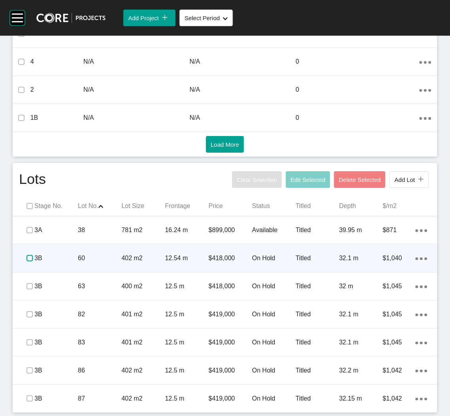
click at [27, 259] on label at bounding box center [29, 258] width 6 height 6
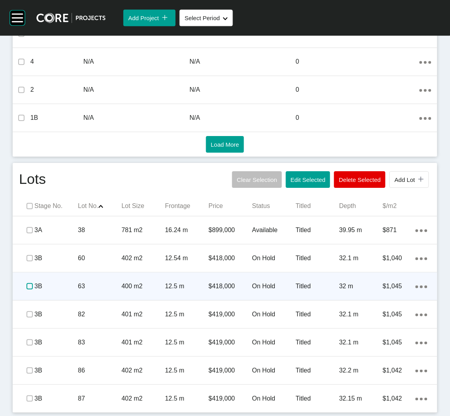
click at [28, 287] on label at bounding box center [29, 286] width 6 height 6
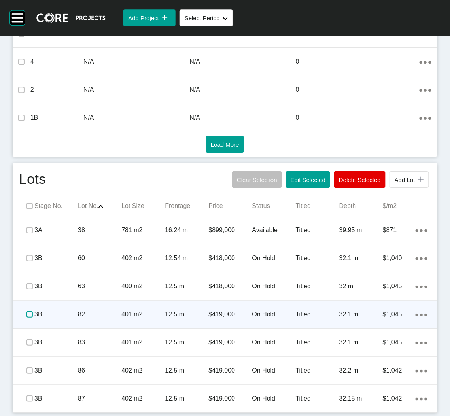
click at [29, 312] on label at bounding box center [29, 314] width 6 height 6
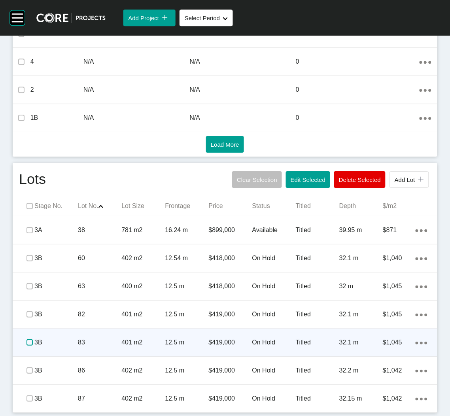
click at [30, 342] on label at bounding box center [29, 342] width 6 height 6
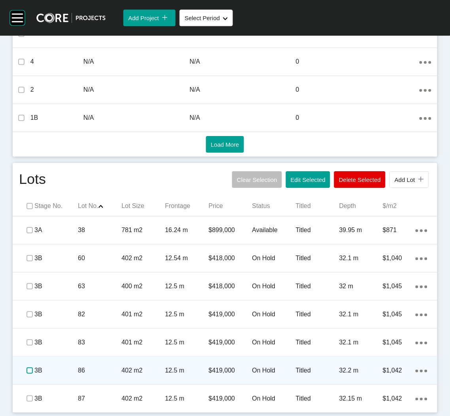
click at [30, 370] on label at bounding box center [29, 370] width 6 height 6
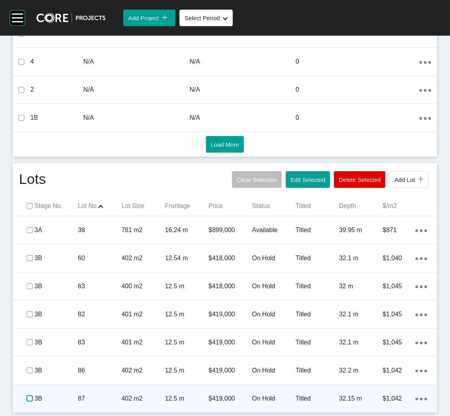
click at [32, 396] on label at bounding box center [29, 398] width 6 height 6
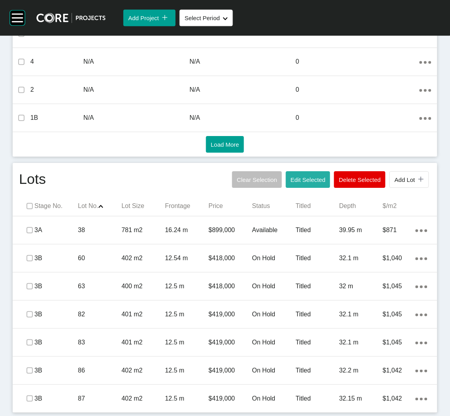
click at [292, 177] on span "Edit Selected" at bounding box center [308, 179] width 35 height 7
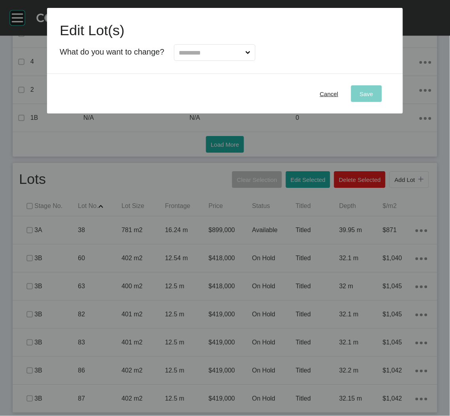
click at [222, 50] on input "text" at bounding box center [211, 53] width 66 height 16
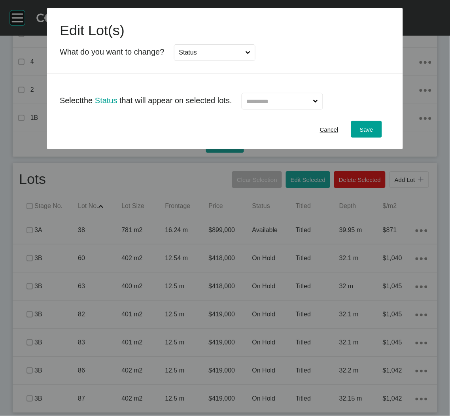
click at [293, 101] on input "text" at bounding box center [278, 101] width 66 height 16
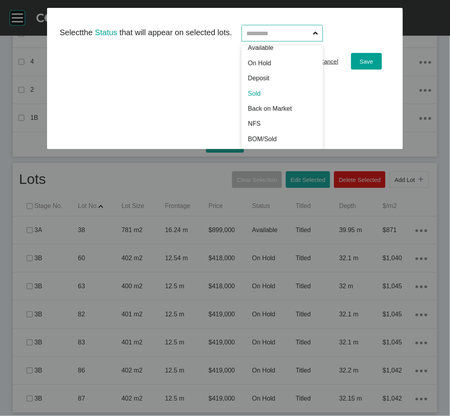
scroll to position [0, 0]
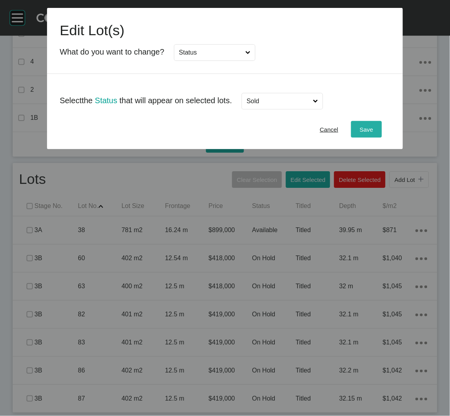
click at [369, 131] on span "Save" at bounding box center [366, 129] width 13 height 7
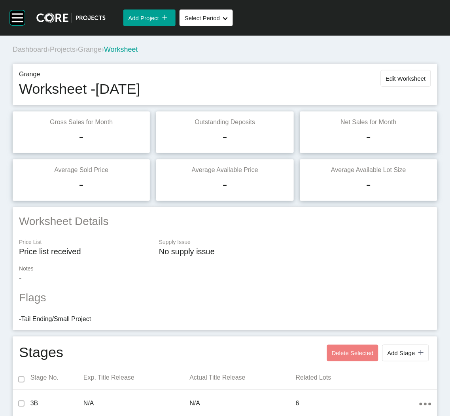
click at [95, 51] on span "Grange" at bounding box center [90, 49] width 24 height 8
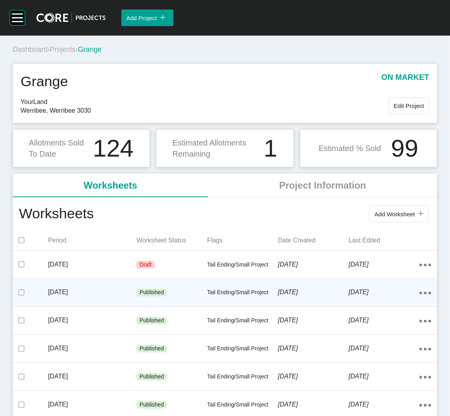
click at [207, 304] on div "Tail Ending/Small Project" at bounding box center [242, 293] width 71 height 24
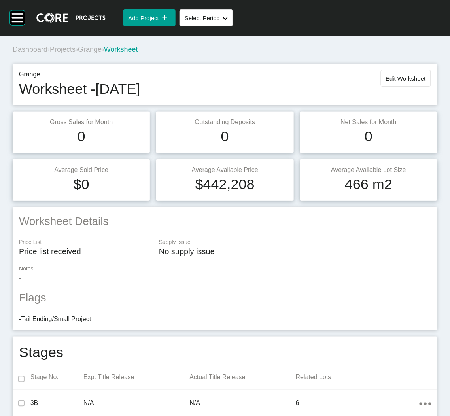
click at [93, 50] on span "Grange" at bounding box center [90, 49] width 24 height 8
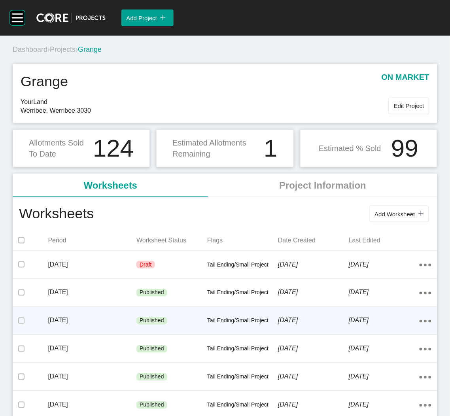
click at [178, 318] on div "Published" at bounding box center [171, 321] width 71 height 24
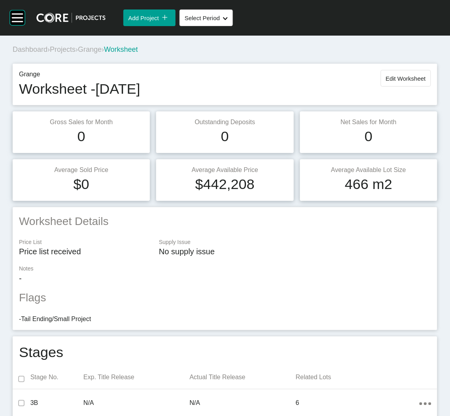
click at [102, 50] on span "Grange" at bounding box center [90, 49] width 24 height 8
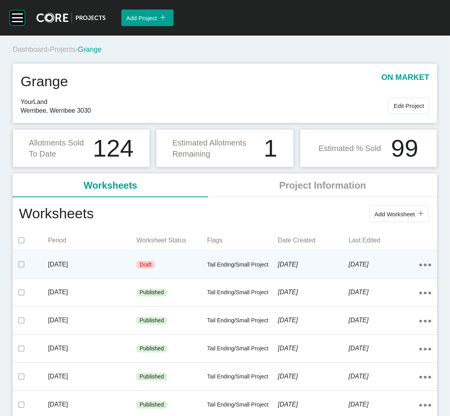
click at [174, 271] on div "Draft" at bounding box center [171, 265] width 71 height 24
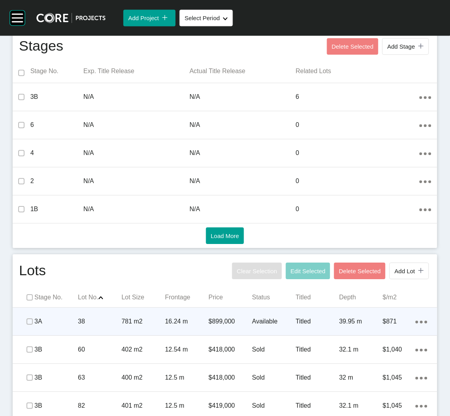
scroll to position [398, 0]
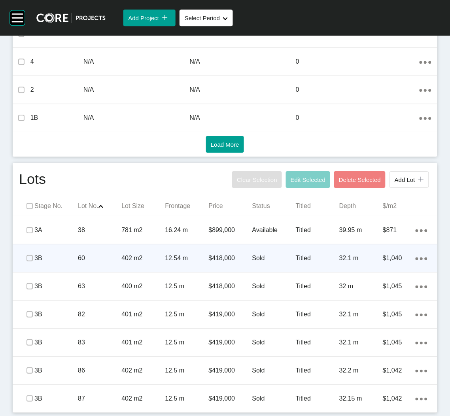
click at [24, 259] on span at bounding box center [30, 258] width 12 height 12
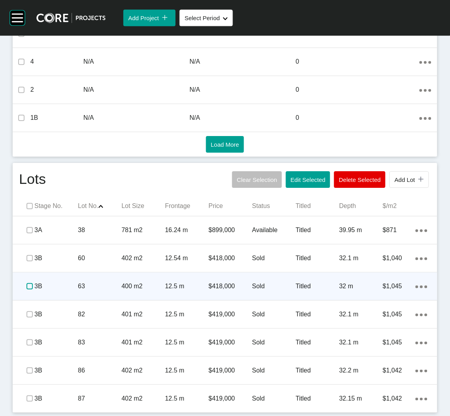
click at [29, 285] on label at bounding box center [29, 286] width 6 height 6
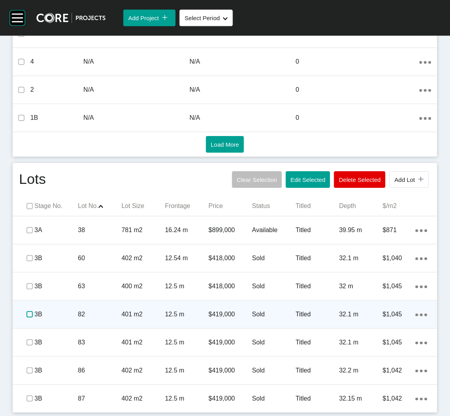
click at [28, 317] on label at bounding box center [29, 314] width 6 height 6
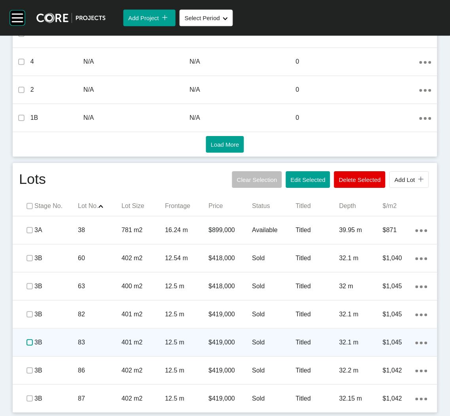
click at [29, 339] on label at bounding box center [29, 342] width 6 height 6
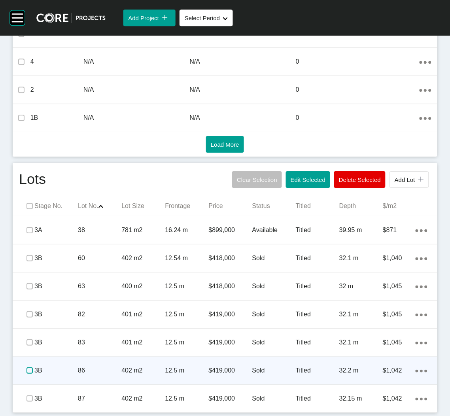
click at [28, 373] on label at bounding box center [29, 370] width 6 height 6
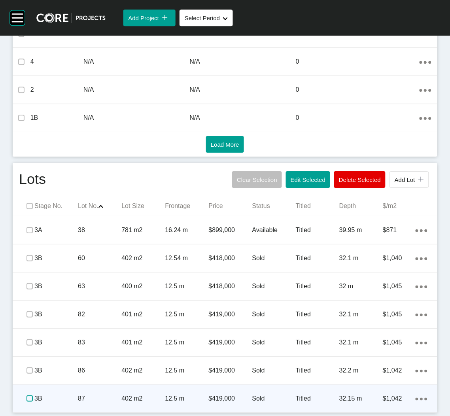
click at [26, 397] on label at bounding box center [29, 398] width 6 height 6
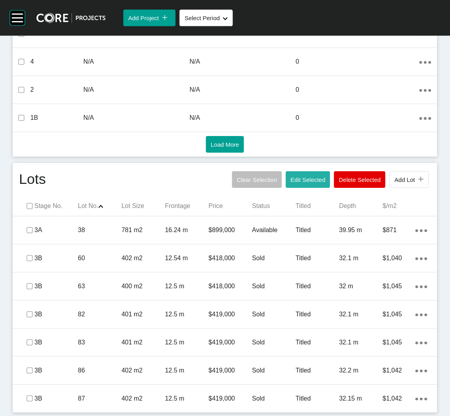
click at [291, 179] on span "Edit Selected" at bounding box center [308, 179] width 35 height 7
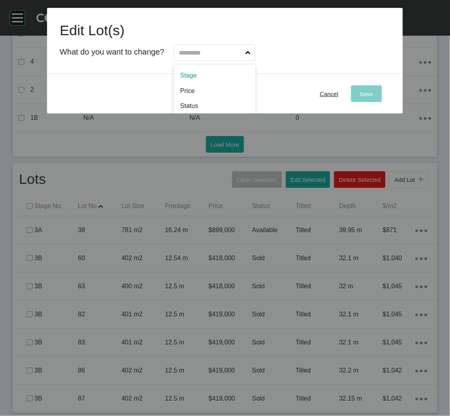
click at [204, 49] on input "text" at bounding box center [211, 53] width 66 height 16
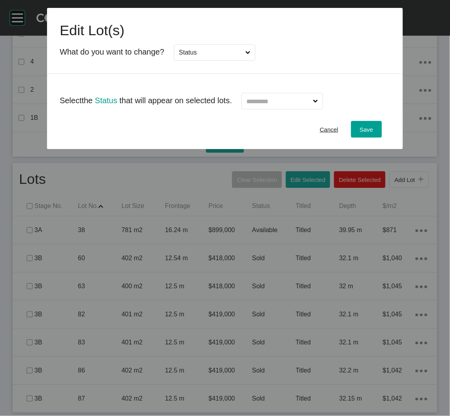
click at [267, 104] on input "text" at bounding box center [278, 101] width 66 height 16
click at [367, 130] on span "Save" at bounding box center [366, 129] width 13 height 7
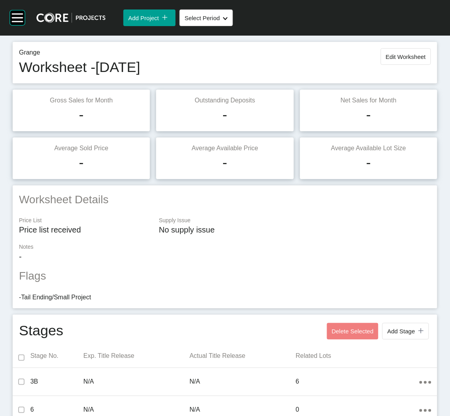
scroll to position [0, 0]
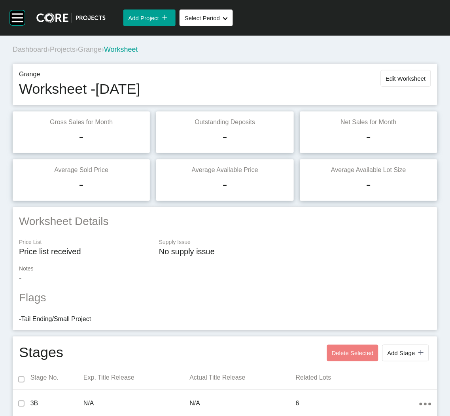
click at [74, 53] on span "Projects" at bounding box center [63, 49] width 26 height 8
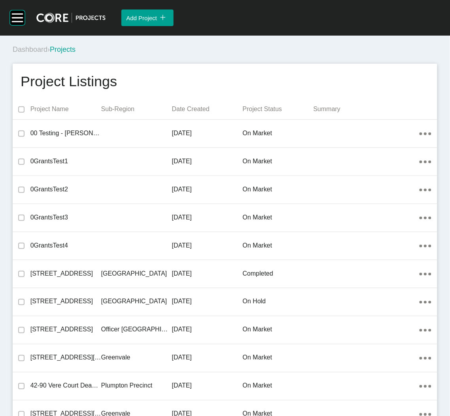
scroll to position [13642, 0]
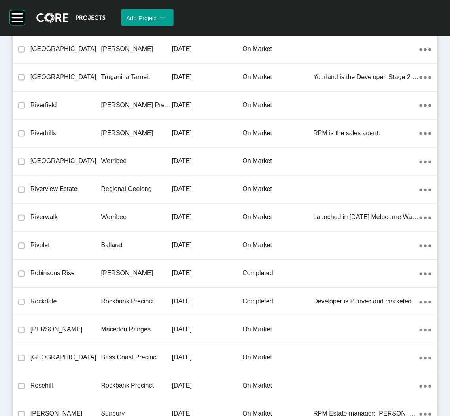
drag, startPoint x: 125, startPoint y: 206, endPoint x: 5, endPoint y: 55, distance: 192.5
click at [125, 213] on p "Werribee" at bounding box center [136, 217] width 71 height 9
click at [125, 207] on div "Group 2 Created with Sketch. . Add Project icon/tick copy 11 Created with Sketc…" at bounding box center [225, 208] width 450 height 416
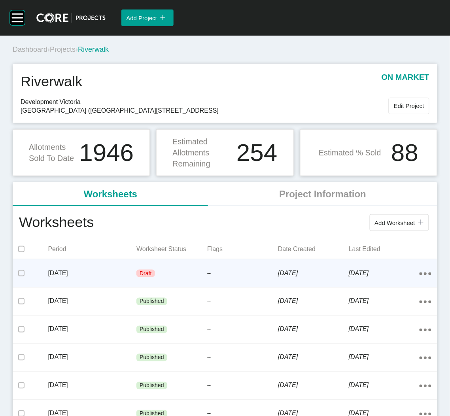
click at [239, 266] on div "--" at bounding box center [242, 274] width 71 height 24
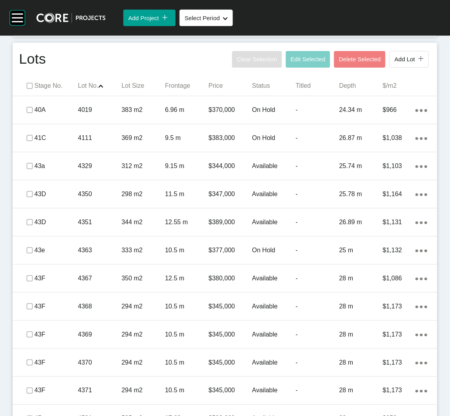
scroll to position [474, 0]
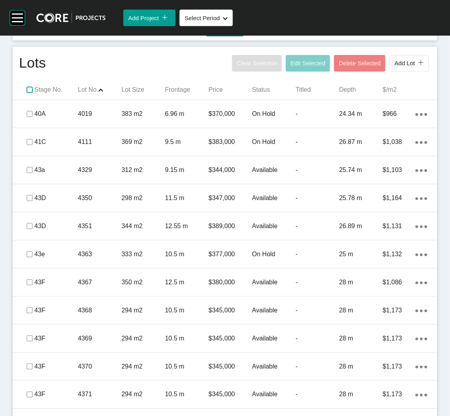
drag, startPoint x: 31, startPoint y: 88, endPoint x: 26, endPoint y: 93, distance: 7.0
click at [30, 88] on label at bounding box center [29, 90] width 6 height 6
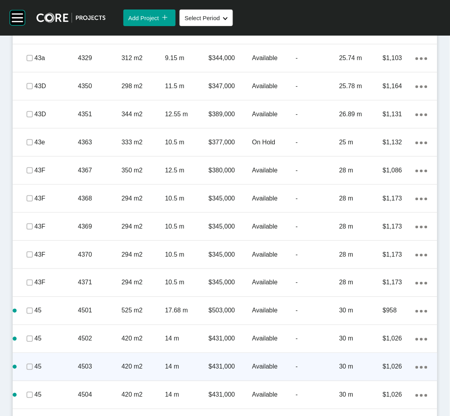
scroll to position [711, 0]
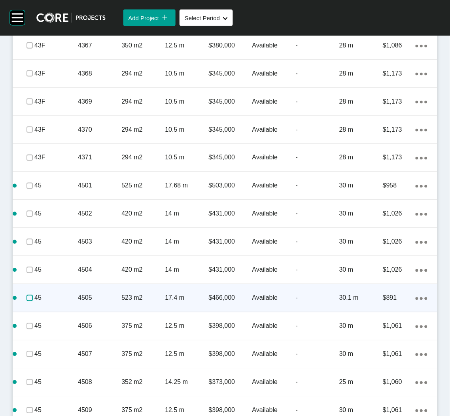
click at [30, 299] on label at bounding box center [29, 298] width 6 height 6
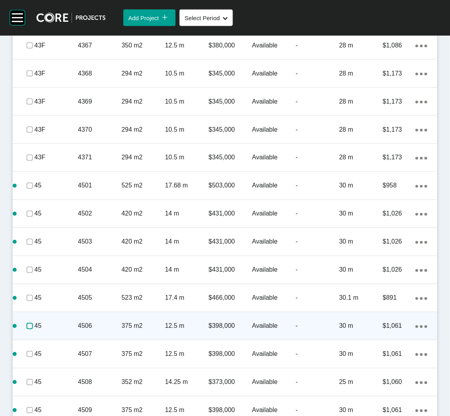
click at [30, 327] on label at bounding box center [29, 326] width 6 height 6
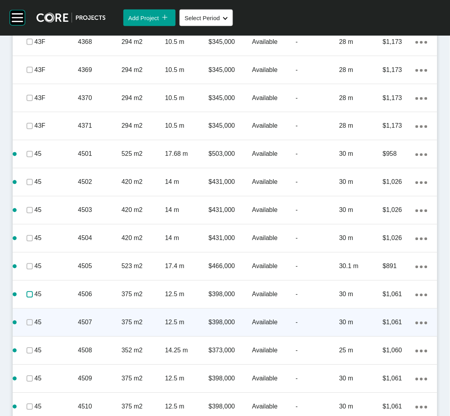
scroll to position [771, 0]
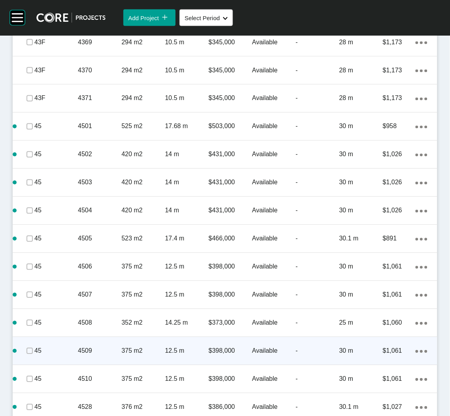
click at [24, 347] on span at bounding box center [30, 351] width 12 height 12
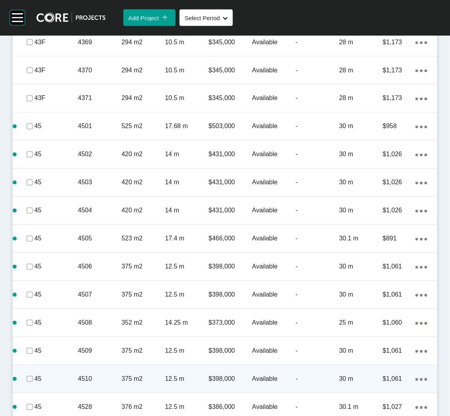
click at [25, 373] on span at bounding box center [30, 379] width 12 height 12
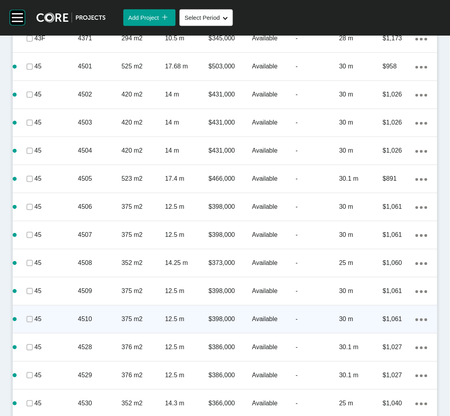
scroll to position [890, 0]
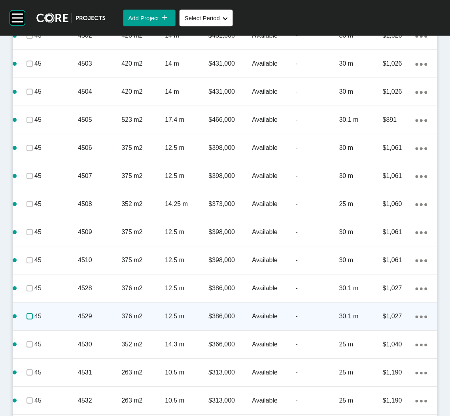
click at [27, 317] on label at bounding box center [29, 316] width 6 height 6
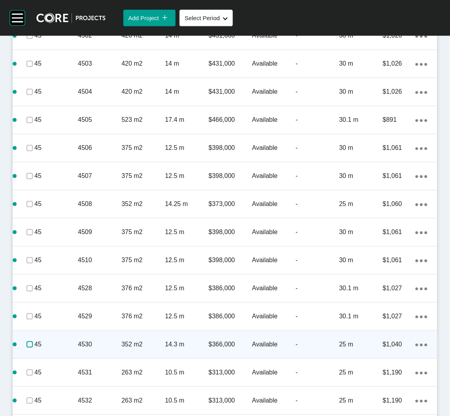
click at [26, 342] on label at bounding box center [29, 344] width 6 height 6
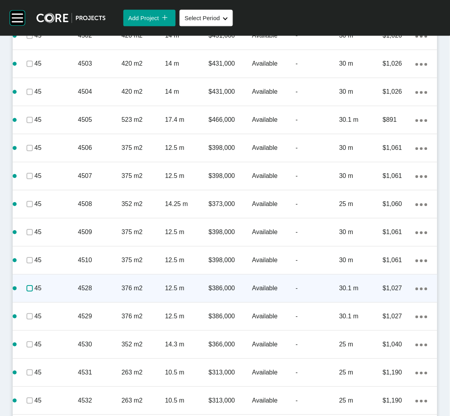
click at [29, 288] on label at bounding box center [29, 288] width 6 height 6
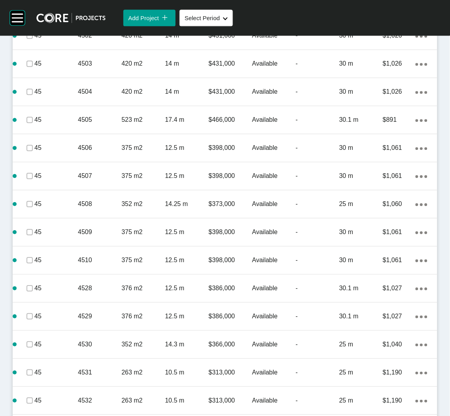
drag, startPoint x: 109, startPoint y: 370, endPoint x: 110, endPoint y: 363, distance: 8.1
click at [110, 370] on p "4531" at bounding box center [99, 372] width 43 height 9
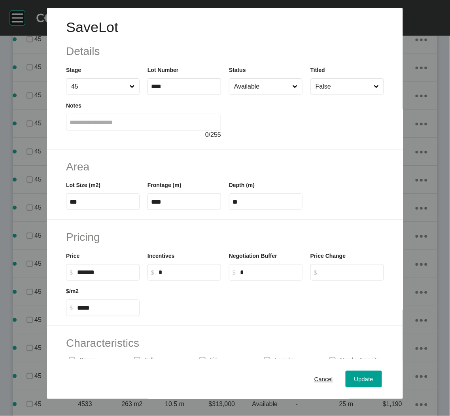
scroll to position [865, 0]
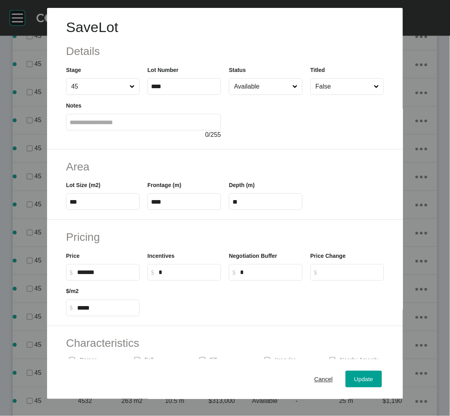
click at [257, 93] on input "Available" at bounding box center [261, 87] width 59 height 16
click at [359, 379] on span "Update" at bounding box center [363, 379] width 19 height 7
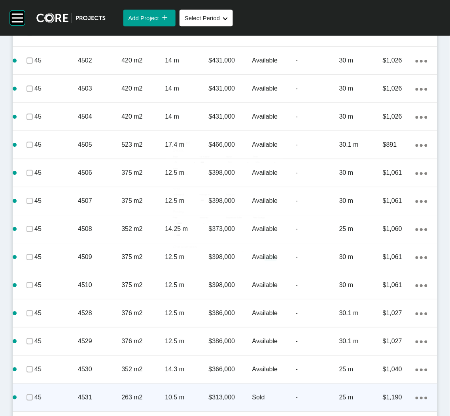
scroll to position [890, 0]
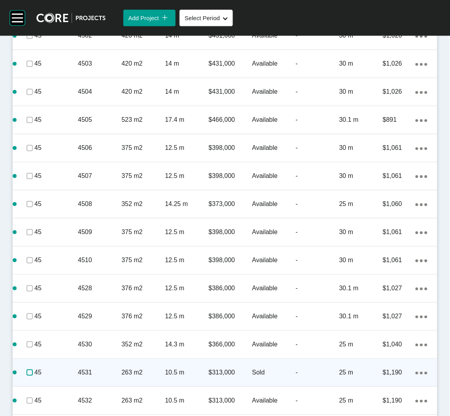
click at [27, 371] on label at bounding box center [29, 372] width 6 height 6
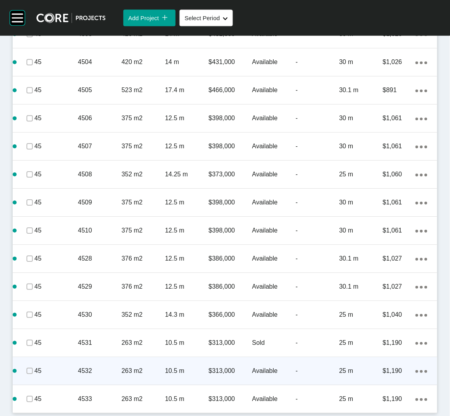
click at [121, 378] on div "263 m2" at bounding box center [142, 371] width 43 height 25
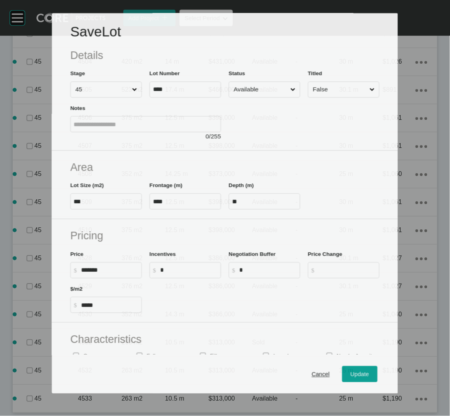
scroll to position [895, 0]
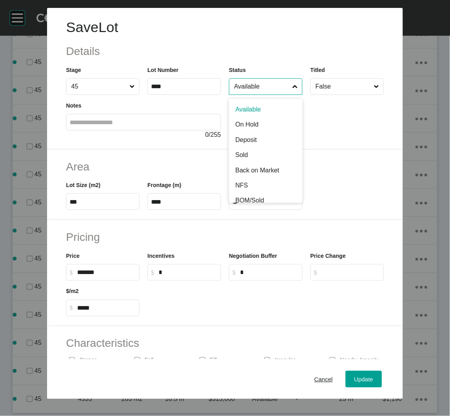
click at [249, 93] on input "Available" at bounding box center [261, 87] width 59 height 16
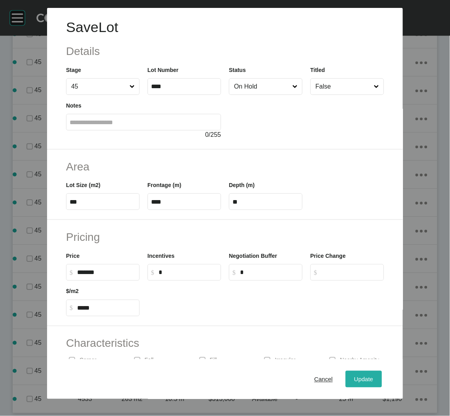
click at [361, 380] on span "Update" at bounding box center [363, 379] width 19 height 7
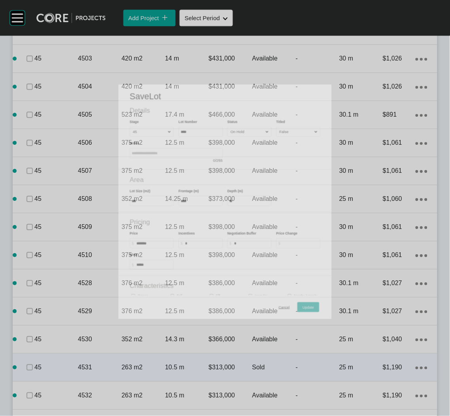
scroll to position [919, 0]
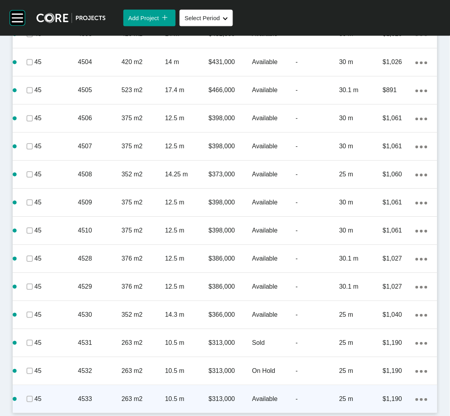
click at [115, 395] on p "4533" at bounding box center [99, 399] width 43 height 9
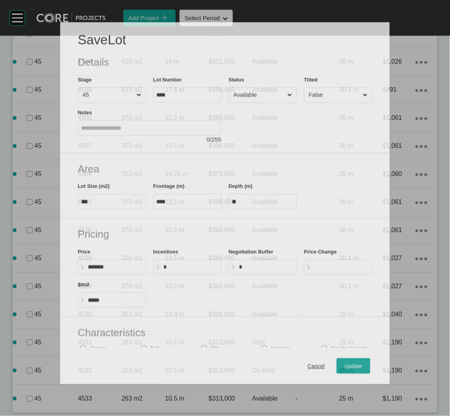
scroll to position [895, 0]
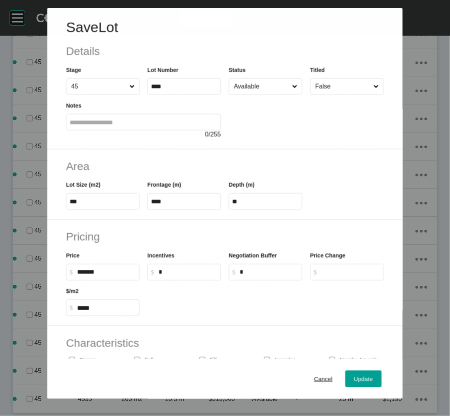
click at [249, 85] on input "Available" at bounding box center [261, 87] width 58 height 16
click at [361, 383] on div "Update" at bounding box center [363, 379] width 23 height 11
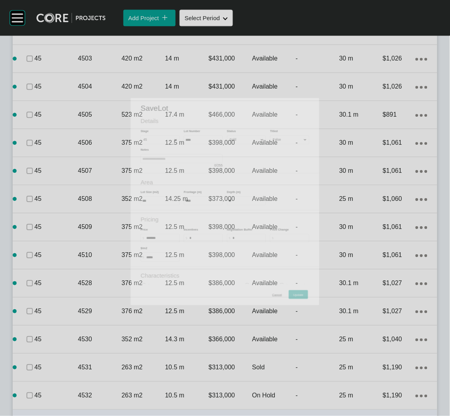
click at [26, 416] on label at bounding box center [29, 423] width 6 height 6
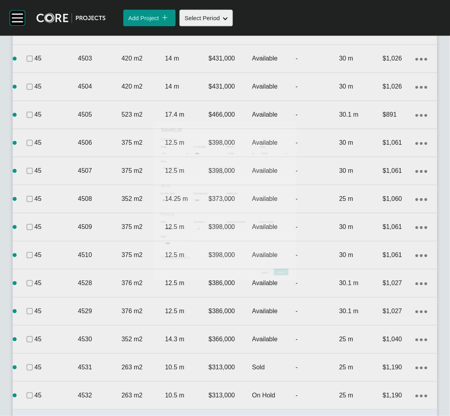
scroll to position [919, 0]
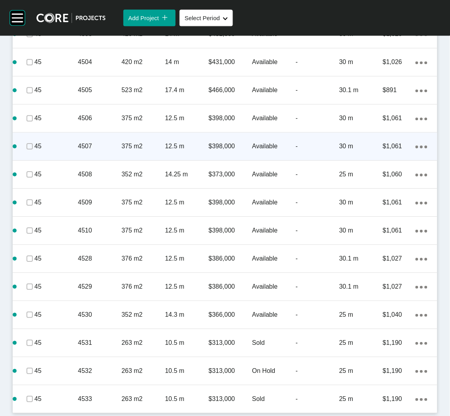
click at [70, 151] on div "45" at bounding box center [55, 146] width 43 height 25
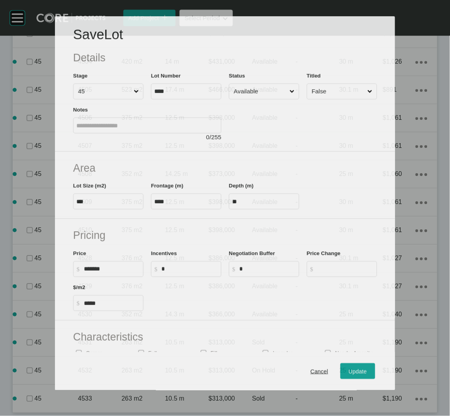
scroll to position [895, 0]
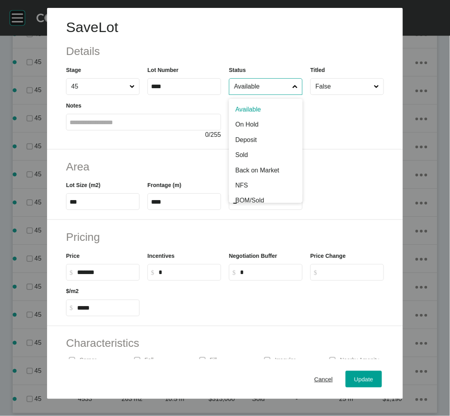
click at [244, 83] on input "Available" at bounding box center [261, 87] width 59 height 16
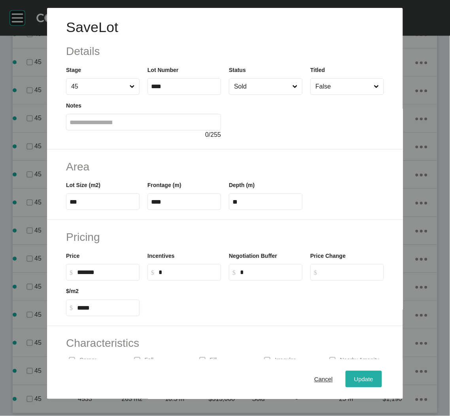
click at [354, 380] on span "Update" at bounding box center [363, 379] width 19 height 7
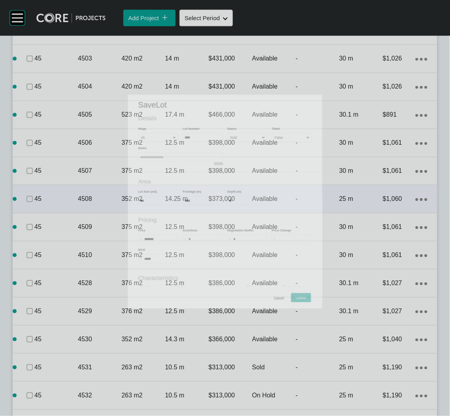
scroll to position [919, 0]
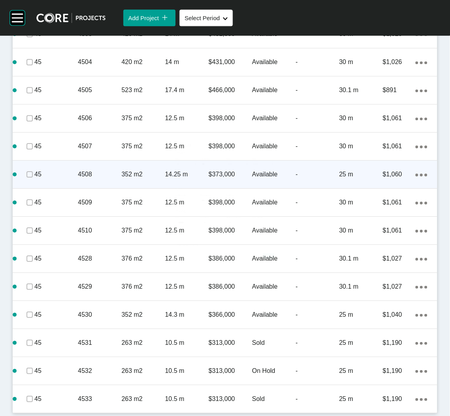
click at [112, 179] on div "4508" at bounding box center [99, 174] width 43 height 25
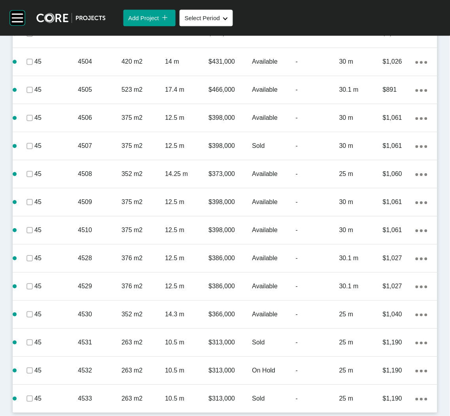
scroll to position [895, 0]
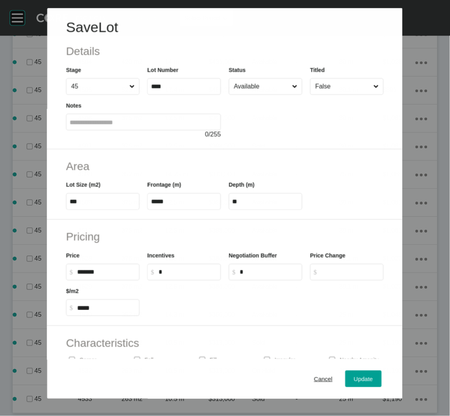
click at [253, 81] on input "Available" at bounding box center [261, 87] width 58 height 16
click at [354, 379] on span "Update" at bounding box center [363, 379] width 19 height 7
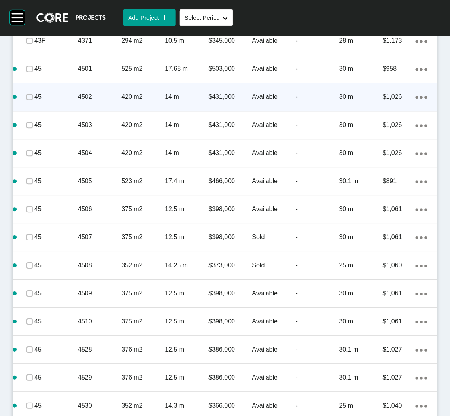
scroll to position [801, 0]
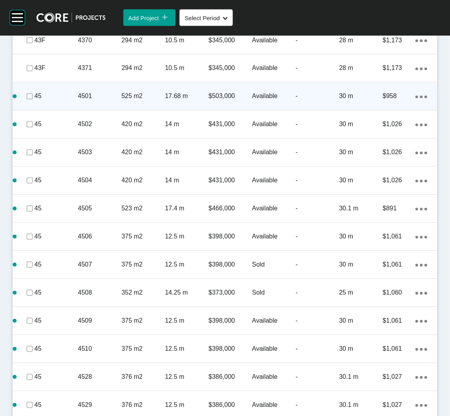
click at [99, 104] on div "4501" at bounding box center [99, 96] width 43 height 25
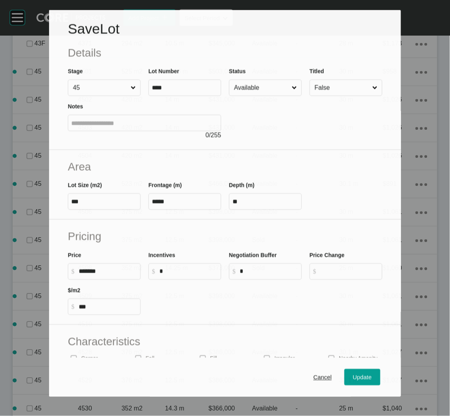
scroll to position [776, 0]
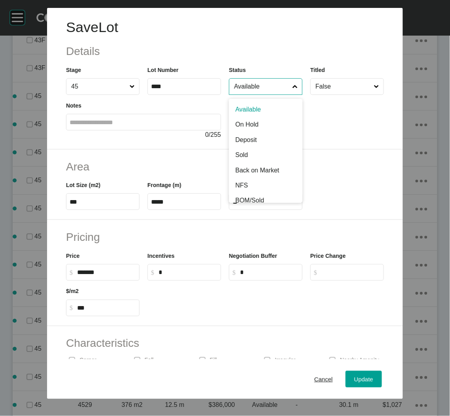
click at [258, 86] on input "Available" at bounding box center [261, 87] width 59 height 16
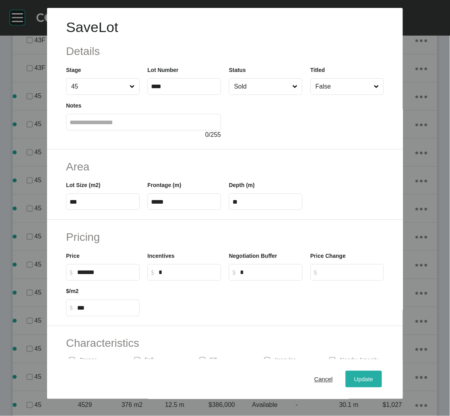
click at [356, 375] on div "Update" at bounding box center [363, 379] width 23 height 11
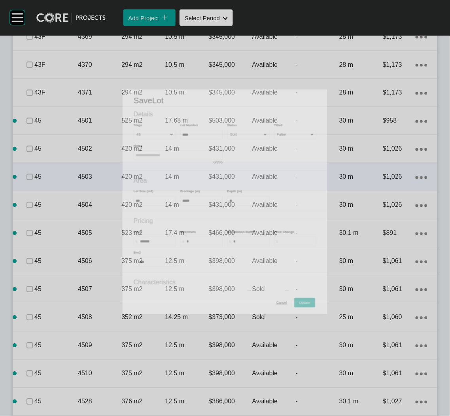
scroll to position [801, 0]
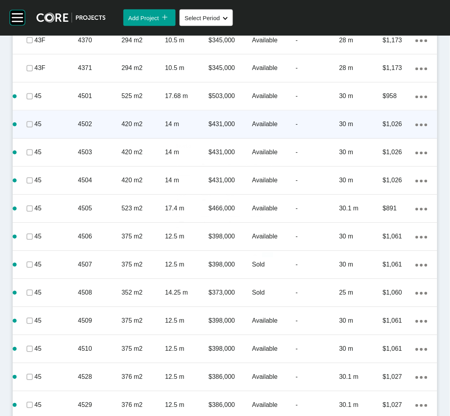
click at [106, 130] on div "4502" at bounding box center [99, 124] width 43 height 25
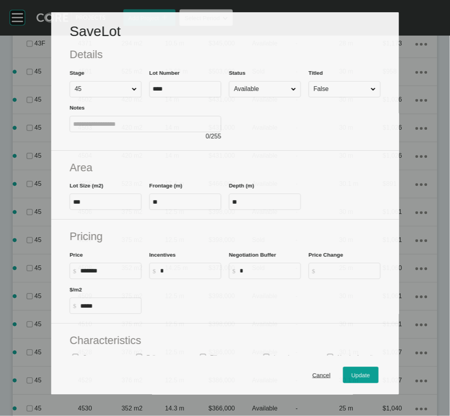
scroll to position [776, 0]
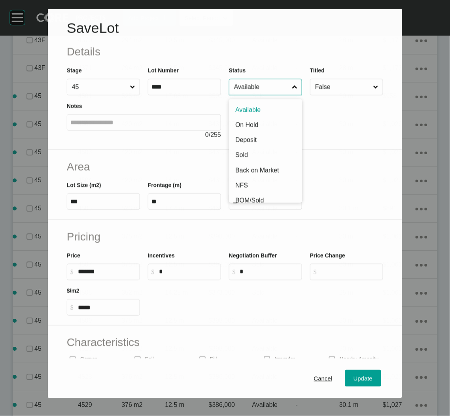
click at [260, 91] on input "Available" at bounding box center [261, 87] width 58 height 16
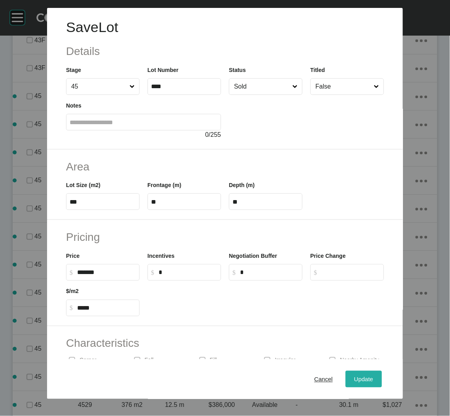
click at [364, 378] on span "Update" at bounding box center [363, 379] width 19 height 7
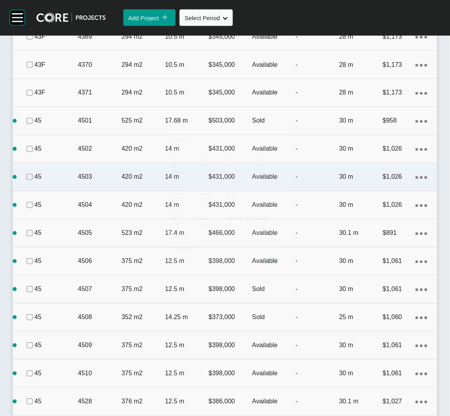
scroll to position [801, 0]
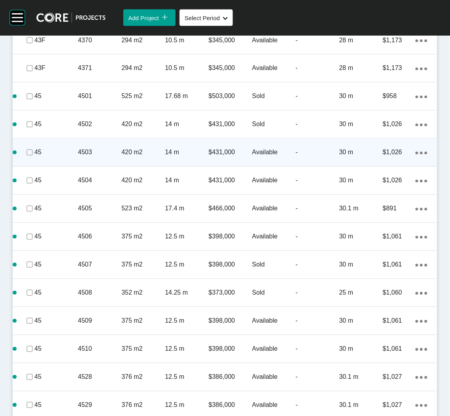
click at [103, 151] on p "4503" at bounding box center [99, 152] width 43 height 9
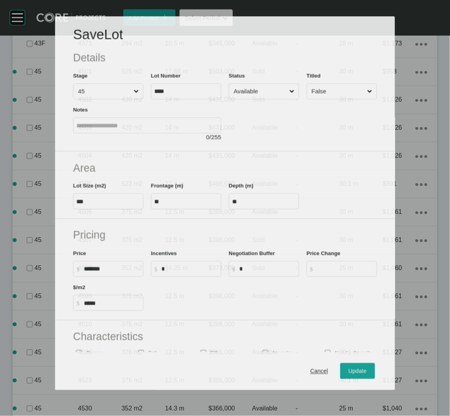
scroll to position [776, 0]
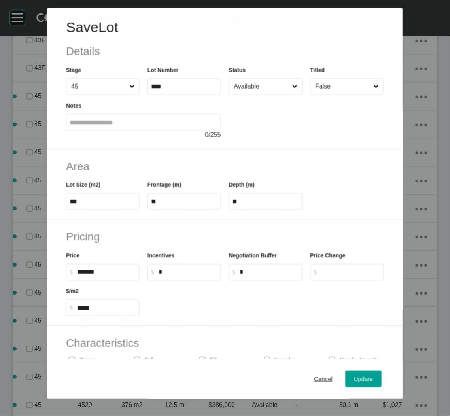
click at [264, 87] on input "Available" at bounding box center [261, 87] width 58 height 16
click at [362, 383] on div "Update" at bounding box center [363, 379] width 23 height 11
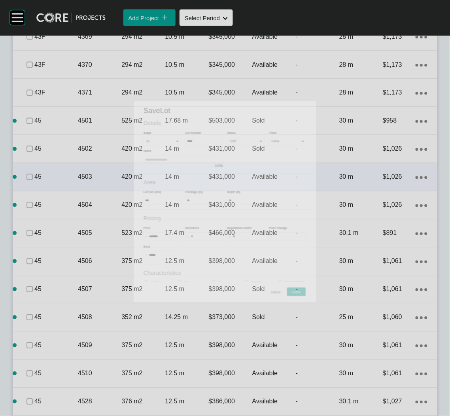
scroll to position [801, 0]
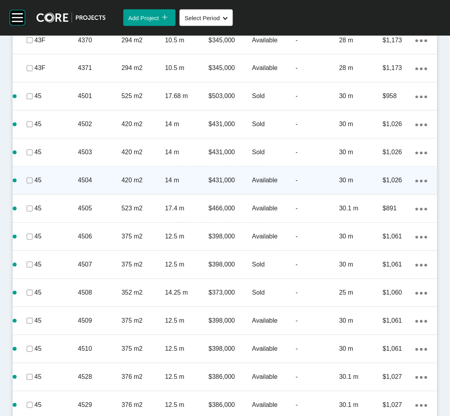
click at [110, 176] on p "4504" at bounding box center [99, 180] width 43 height 9
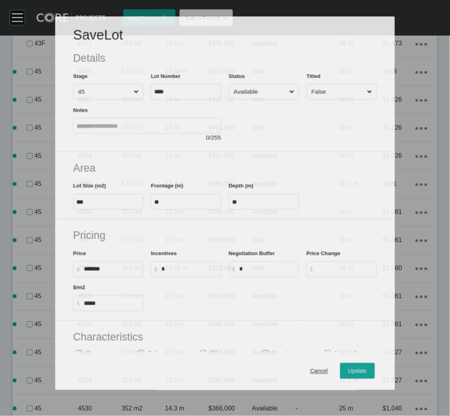
scroll to position [776, 0]
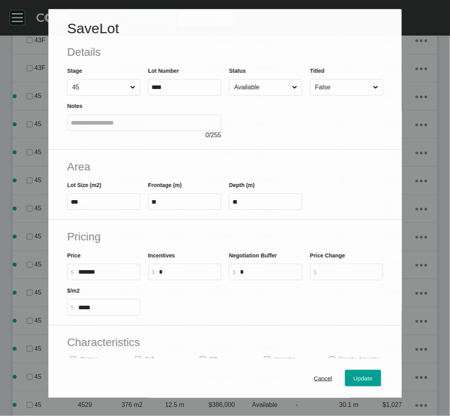
click at [248, 89] on input "Available" at bounding box center [261, 87] width 58 height 16
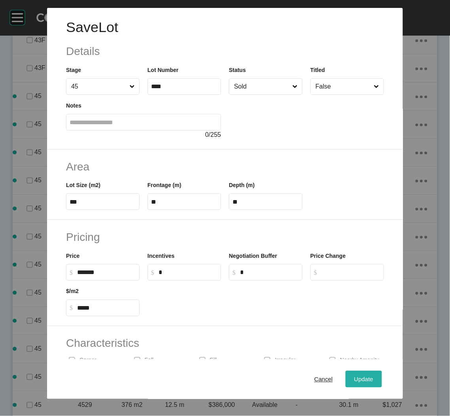
click at [359, 379] on span "Update" at bounding box center [363, 379] width 19 height 7
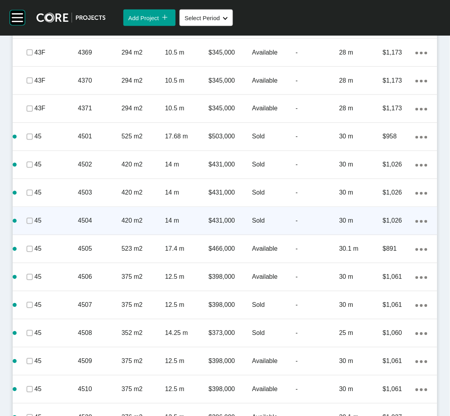
scroll to position [741, 0]
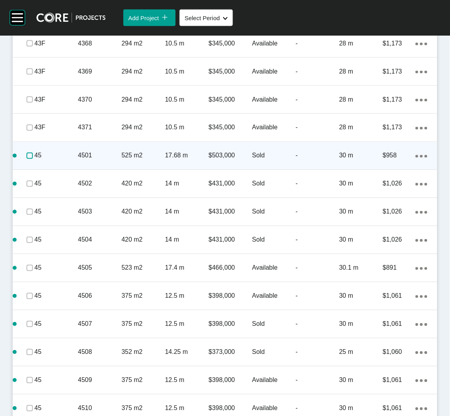
click at [32, 157] on label at bounding box center [29, 156] width 6 height 6
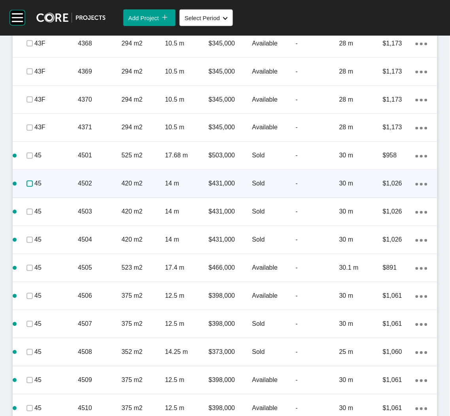
click at [27, 184] on label at bounding box center [29, 184] width 6 height 6
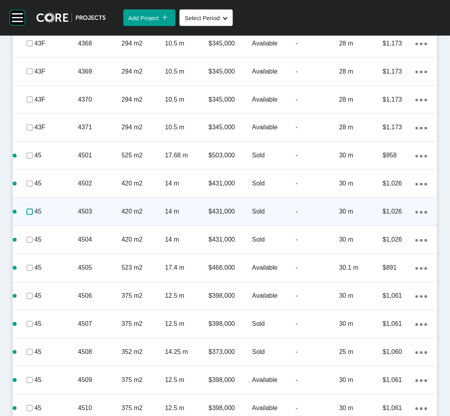
click at [28, 210] on label at bounding box center [29, 212] width 6 height 6
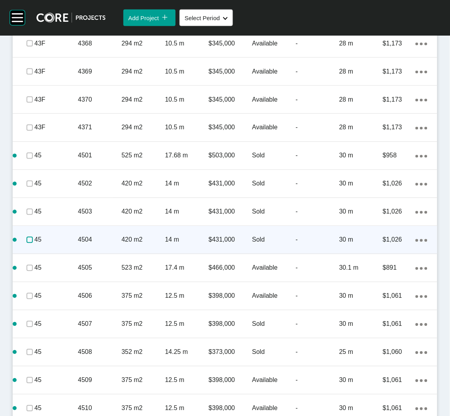
click at [27, 240] on label at bounding box center [29, 240] width 6 height 6
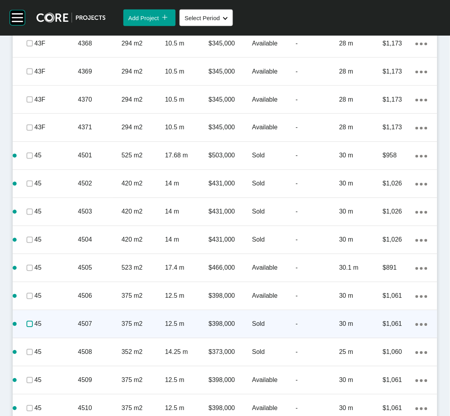
click at [32, 323] on label at bounding box center [29, 324] width 6 height 6
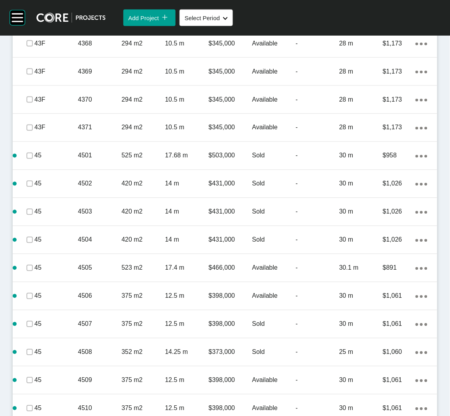
click at [34, 351] on p "45" at bounding box center [55, 352] width 43 height 9
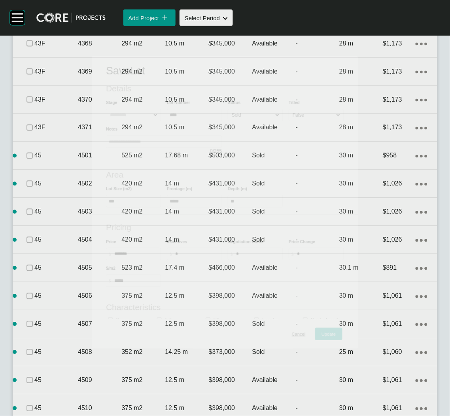
click at [28, 0] on div "Save Lot Details Stage Lot Number **** Status Sold Titled False Notes 0 / 255 A…" at bounding box center [225, 0] width 450 height 0
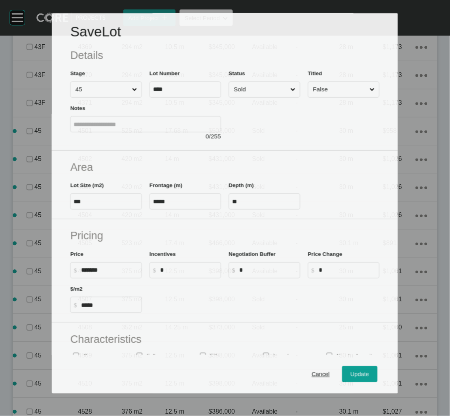
scroll to position [717, 0]
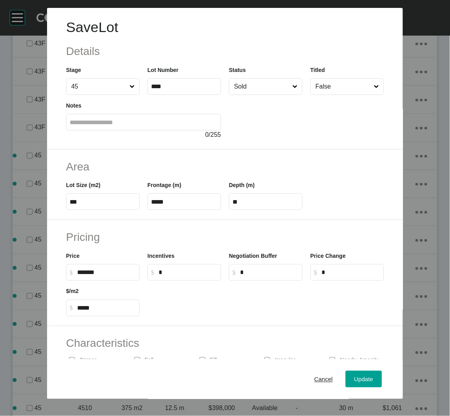
click at [293, 371] on div "Cancel Update" at bounding box center [225, 379] width 356 height 40
click at [306, 377] on button "Cancel" at bounding box center [324, 379] width 36 height 17
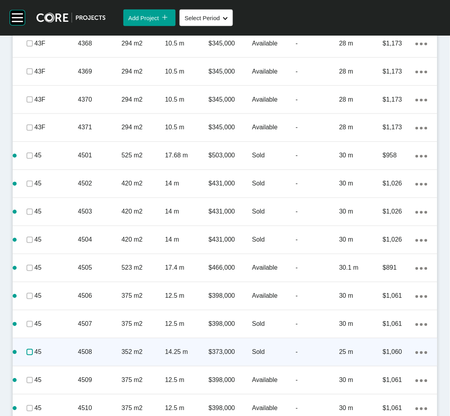
click at [30, 349] on label at bounding box center [29, 352] width 6 height 6
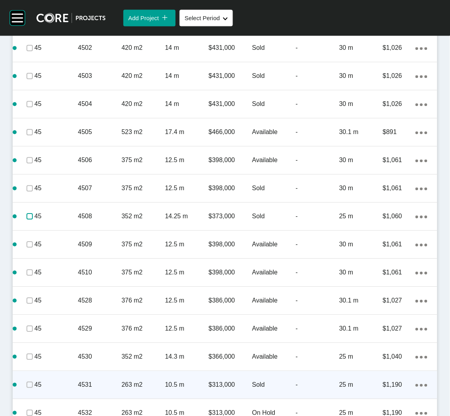
scroll to position [895, 0]
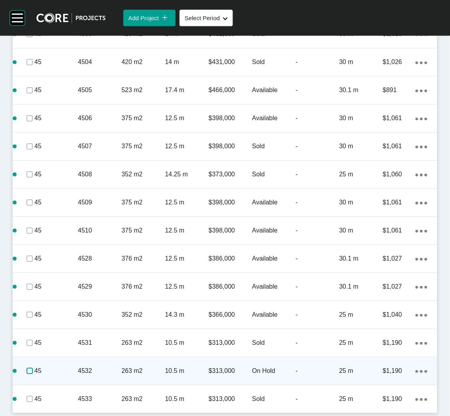
click at [28, 370] on label at bounding box center [29, 371] width 6 height 6
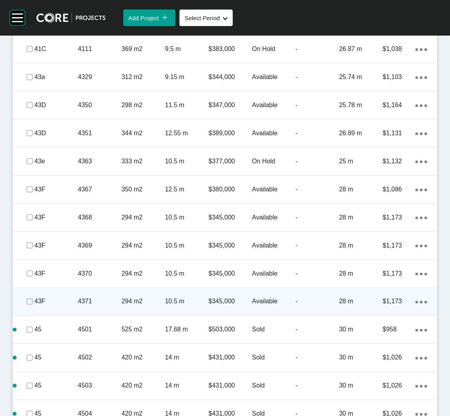
scroll to position [539, 0]
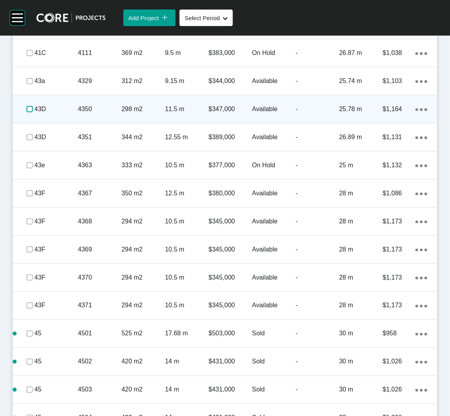
click at [26, 107] on label at bounding box center [29, 109] width 6 height 6
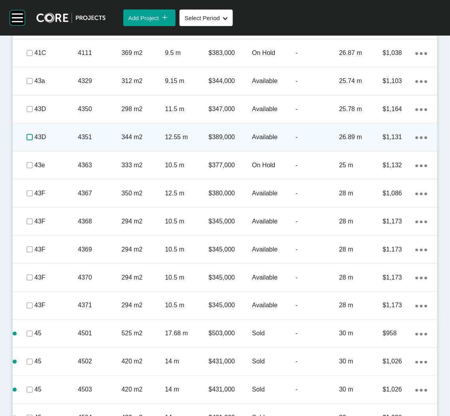
click at [27, 135] on label at bounding box center [29, 137] width 6 height 6
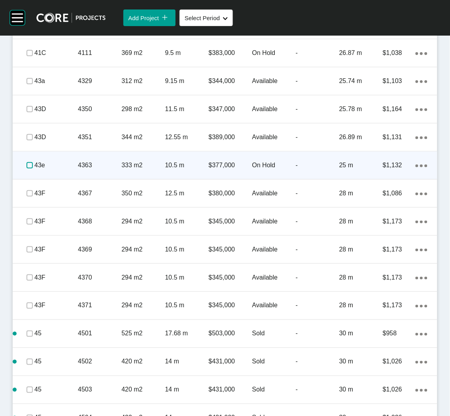
click at [26, 164] on label at bounding box center [29, 165] width 6 height 6
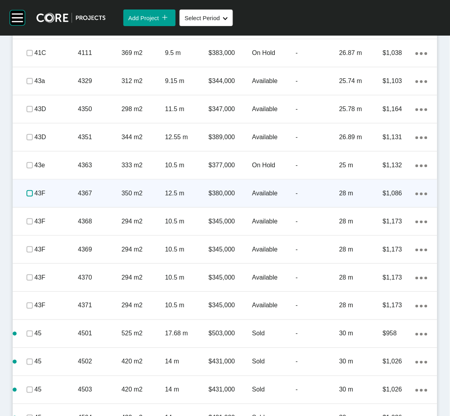
click at [26, 193] on label at bounding box center [29, 193] width 6 height 6
click at [27, 192] on label at bounding box center [29, 193] width 6 height 6
click at [94, 200] on div "4367" at bounding box center [99, 193] width 43 height 25
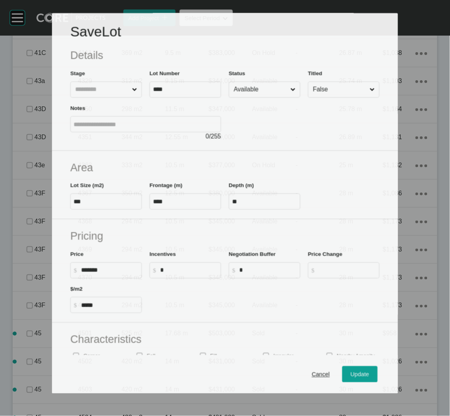
click at [265, 90] on input "Available" at bounding box center [260, 89] width 57 height 15
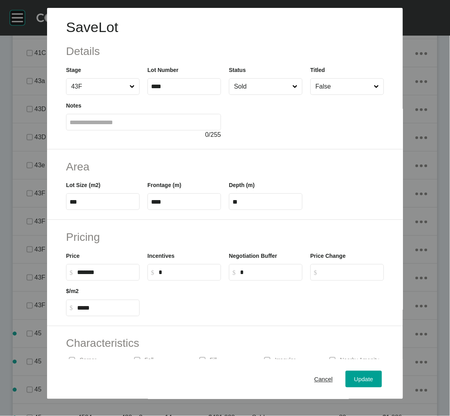
click at [352, 370] on div "Cancel Update" at bounding box center [225, 379] width 356 height 40
click at [352, 376] on div "Update" at bounding box center [363, 379] width 23 height 11
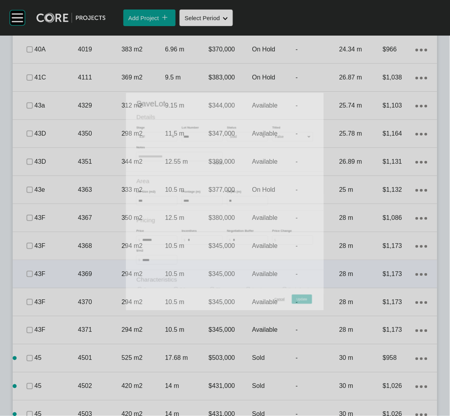
scroll to position [563, 0]
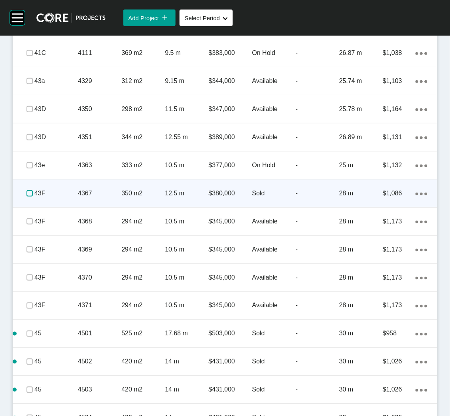
click at [29, 192] on label at bounding box center [29, 193] width 6 height 6
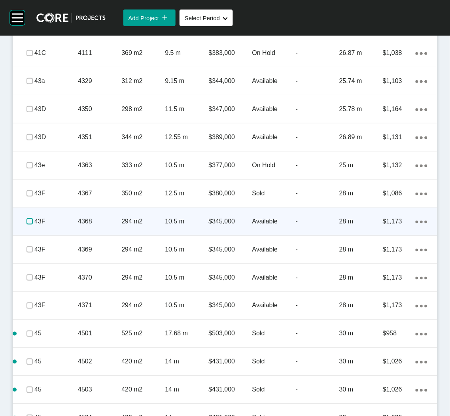
click at [26, 223] on label at bounding box center [29, 221] width 6 height 6
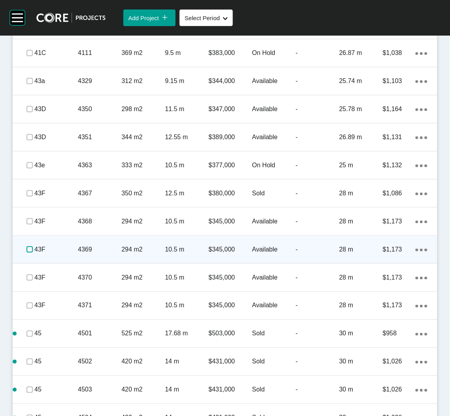
click at [26, 247] on label at bounding box center [29, 249] width 6 height 6
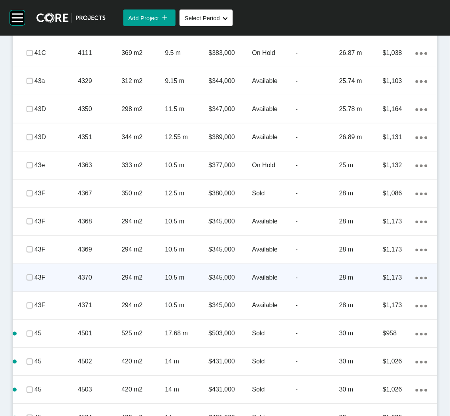
click at [121, 287] on div "294 m2" at bounding box center [142, 277] width 43 height 25
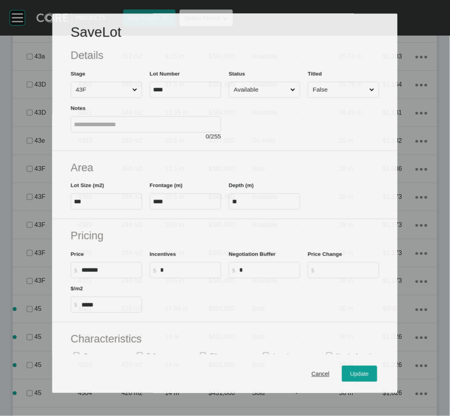
scroll to position [539, 0]
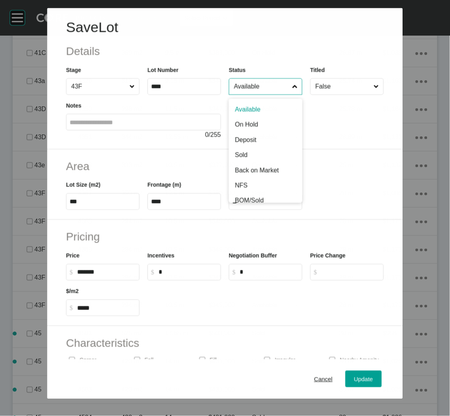
click at [274, 84] on input "Available" at bounding box center [261, 87] width 58 height 16
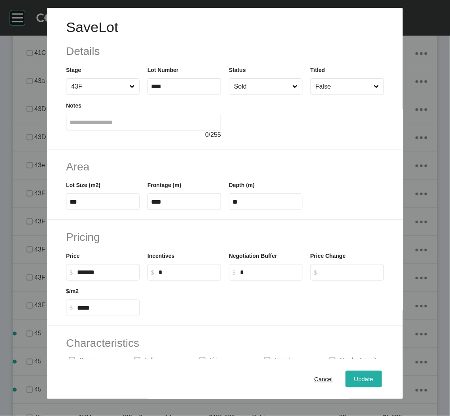
click at [354, 385] on button "Update" at bounding box center [364, 379] width 36 height 17
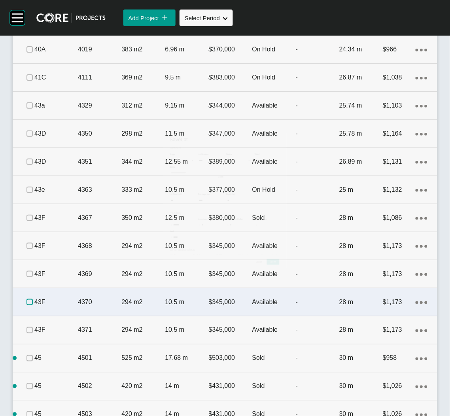
click at [26, 299] on label at bounding box center [29, 302] width 6 height 6
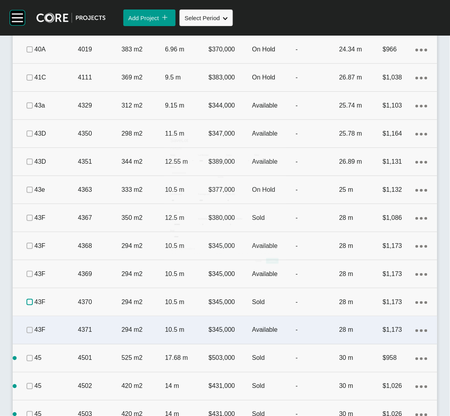
scroll to position [563, 0]
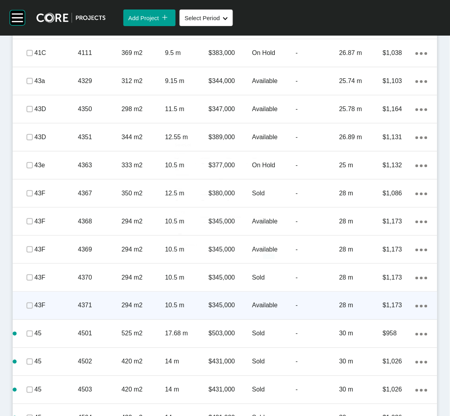
click at [111, 310] on div "4371" at bounding box center [99, 305] width 43 height 25
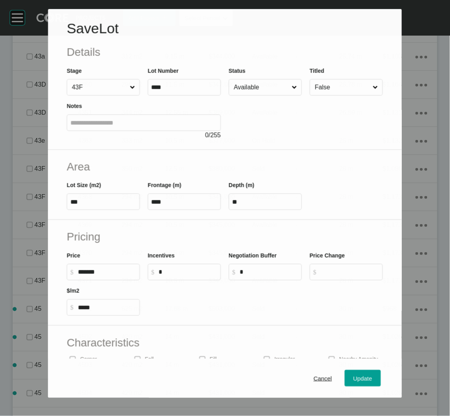
scroll to position [539, 0]
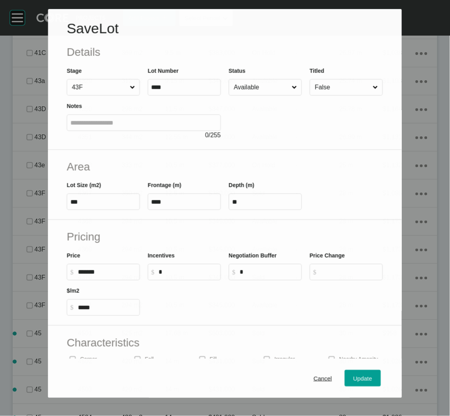
click at [272, 94] on label "Available" at bounding box center [265, 87] width 73 height 17
click at [272, 94] on input "Available" at bounding box center [261, 87] width 58 height 16
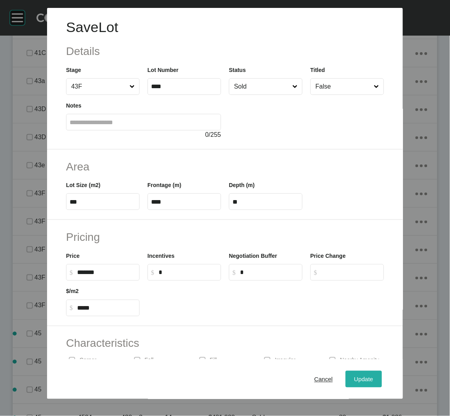
click at [354, 382] on span "Update" at bounding box center [363, 379] width 19 height 7
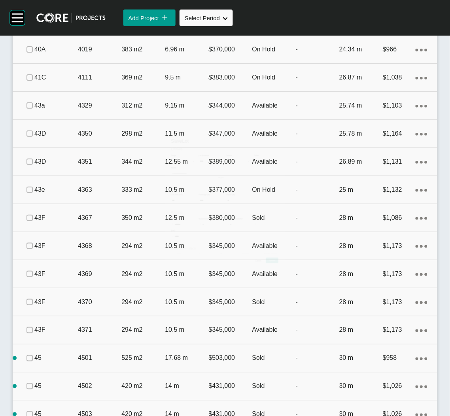
scroll to position [563, 0]
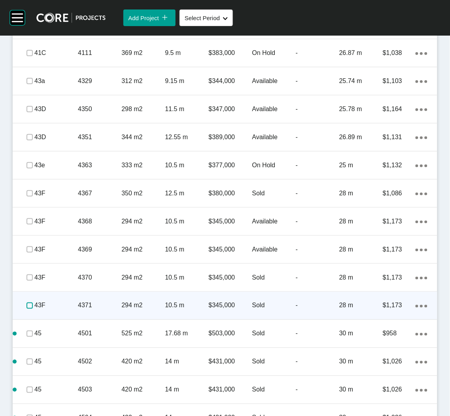
drag, startPoint x: 27, startPoint y: 304, endPoint x: 18, endPoint y: 299, distance: 10.3
click at [27, 304] on label at bounding box center [29, 305] width 6 height 6
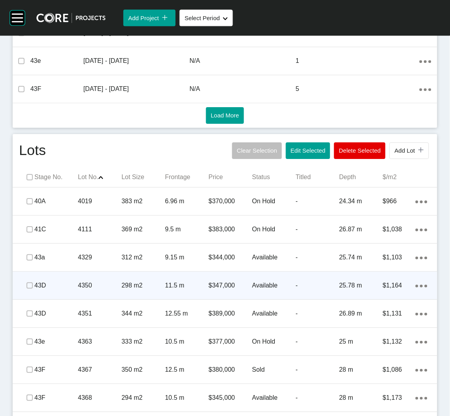
scroll to position [385, 0]
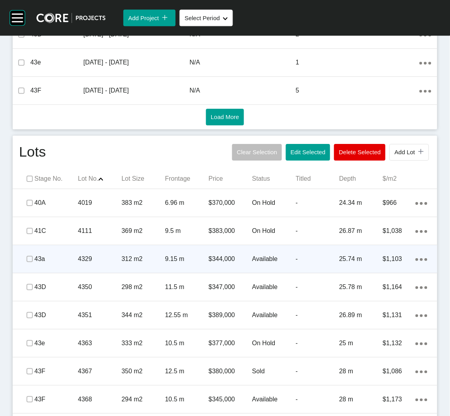
click at [97, 254] on div "4329" at bounding box center [99, 259] width 43 height 25
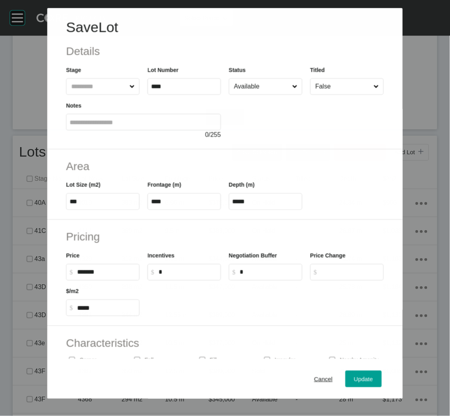
click at [262, 86] on input "Available" at bounding box center [261, 87] width 58 height 16
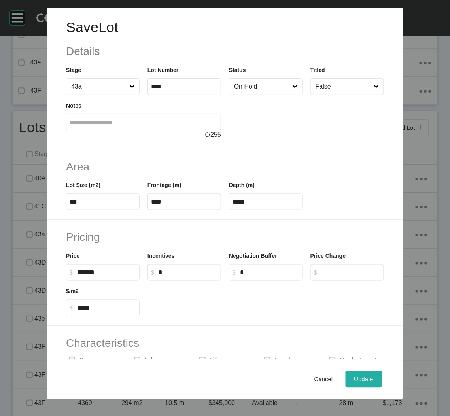
click at [363, 380] on span "Update" at bounding box center [363, 379] width 19 height 7
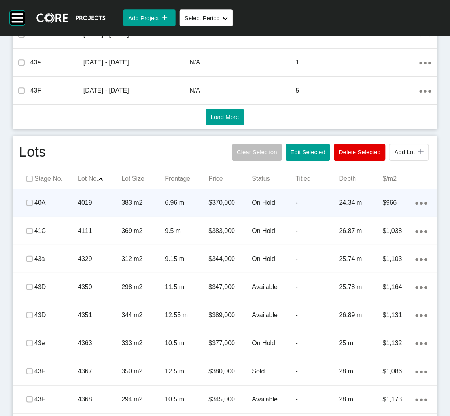
click at [104, 203] on p "4019" at bounding box center [99, 202] width 43 height 9
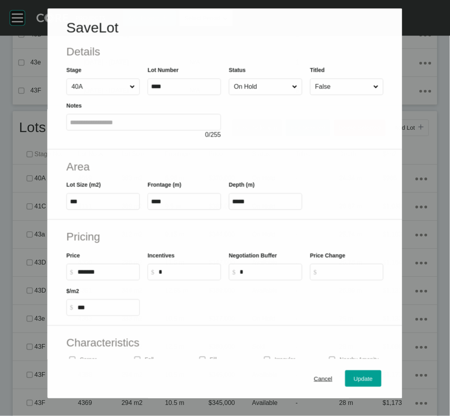
click at [255, 88] on input "On Hold" at bounding box center [261, 87] width 58 height 16
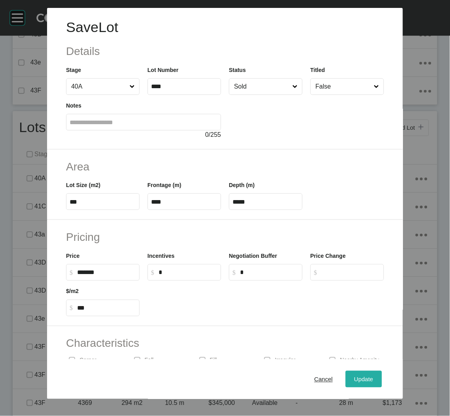
click at [354, 378] on span "Update" at bounding box center [363, 379] width 19 height 7
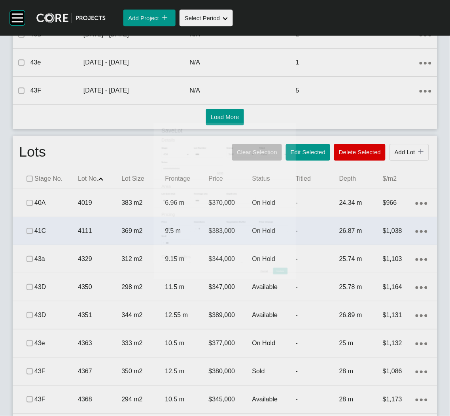
click at [105, 236] on div "4111" at bounding box center [99, 231] width 43 height 25
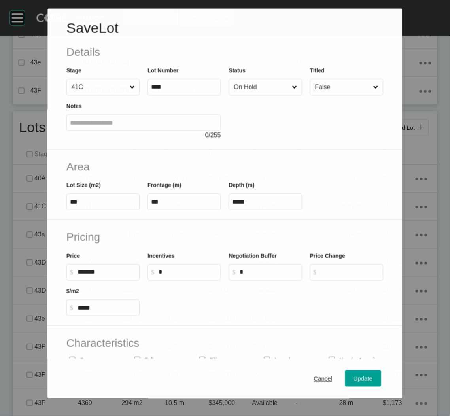
click at [257, 89] on input "On Hold" at bounding box center [261, 87] width 58 height 16
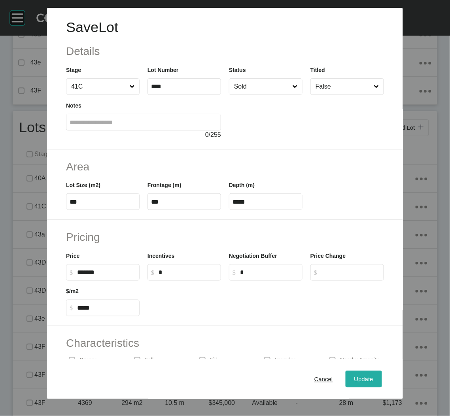
click at [354, 380] on span "Update" at bounding box center [363, 379] width 19 height 7
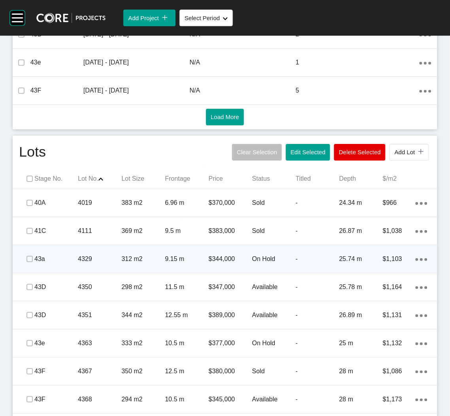
click at [107, 265] on div "4329" at bounding box center [99, 259] width 43 height 25
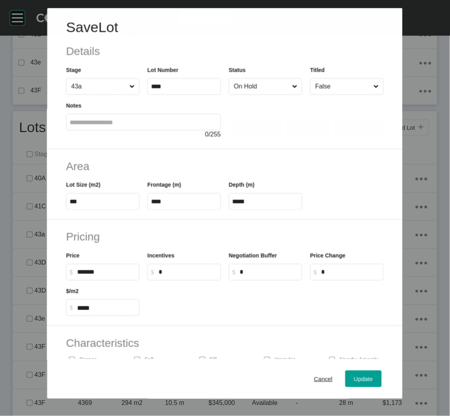
click at [267, 85] on input "On Hold" at bounding box center [261, 87] width 58 height 16
click at [354, 377] on span "Update" at bounding box center [363, 379] width 19 height 7
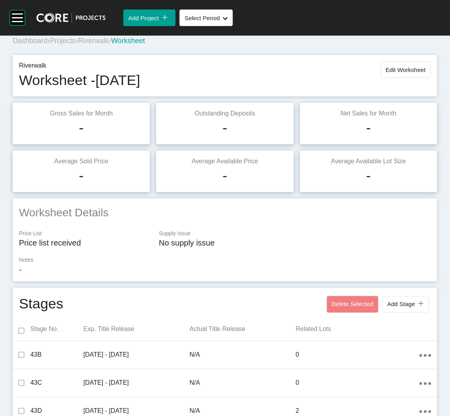
scroll to position [0, 0]
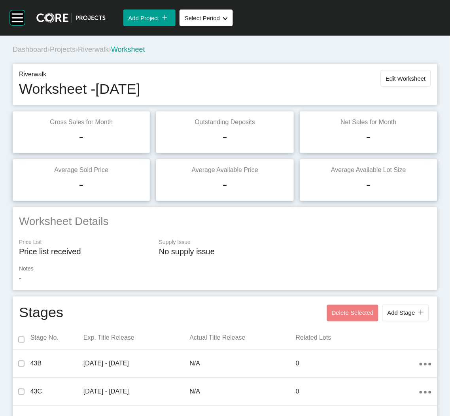
click at [62, 53] on span "Projects" at bounding box center [63, 49] width 26 height 8
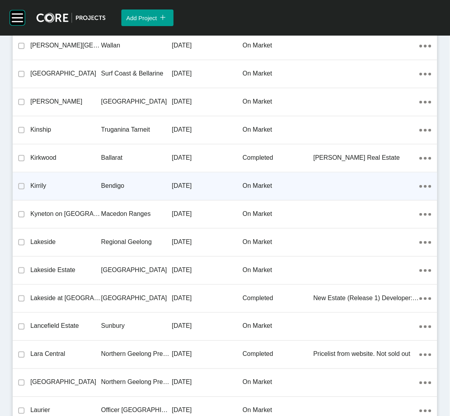
scroll to position [13586, 0]
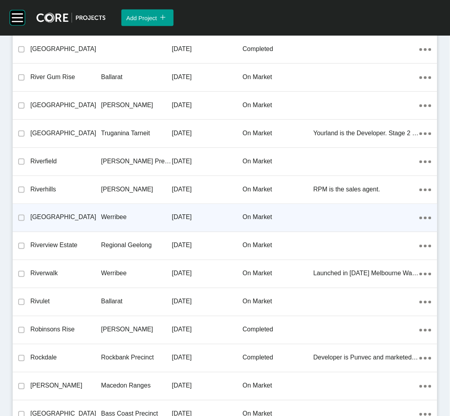
click at [126, 213] on p "Werribee" at bounding box center [136, 217] width 71 height 9
click at [126, 208] on div "Group 2 Created with Sketch. . Add Project icon/tick copy 11 Created with Sketc…" at bounding box center [225, 208] width 450 height 416
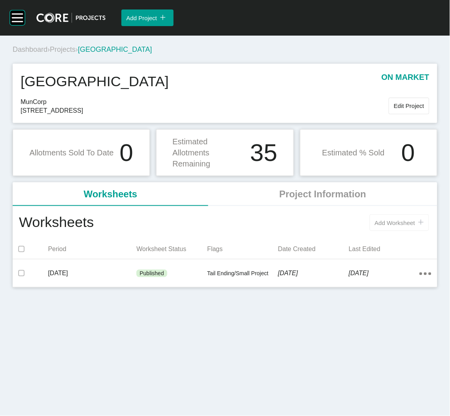
click at [394, 225] on span "Add Worksheet" at bounding box center [395, 222] width 40 height 7
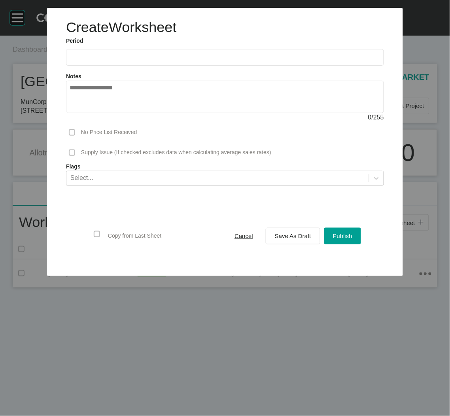
click at [171, 58] on input "text" at bounding box center [225, 57] width 311 height 7
click at [114, 111] on li "Aug" at bounding box center [107, 114] width 26 height 13
type input "**********"
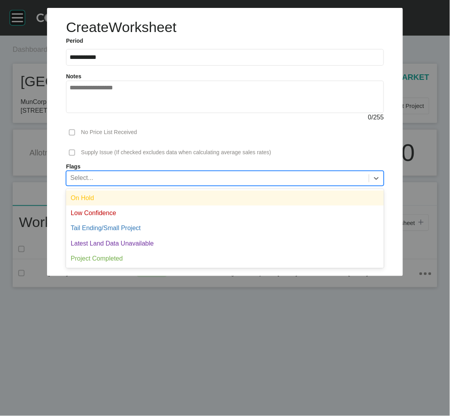
click at [172, 176] on div "Select..." at bounding box center [217, 177] width 302 height 13
click at [259, 138] on div "No Price List Received" at bounding box center [225, 132] width 318 height 21
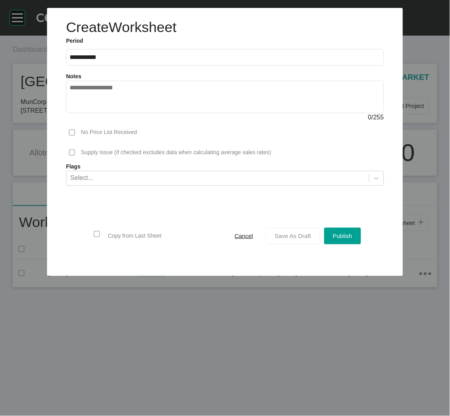
click at [303, 239] on span "Save As Draft" at bounding box center [293, 235] width 36 height 7
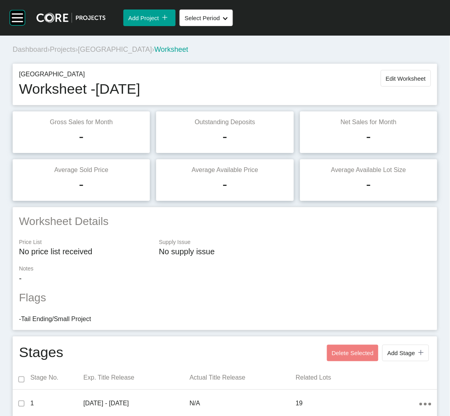
click at [67, 52] on span "Projects" at bounding box center [63, 49] width 26 height 8
